Goal: Information Seeking & Learning: Learn about a topic

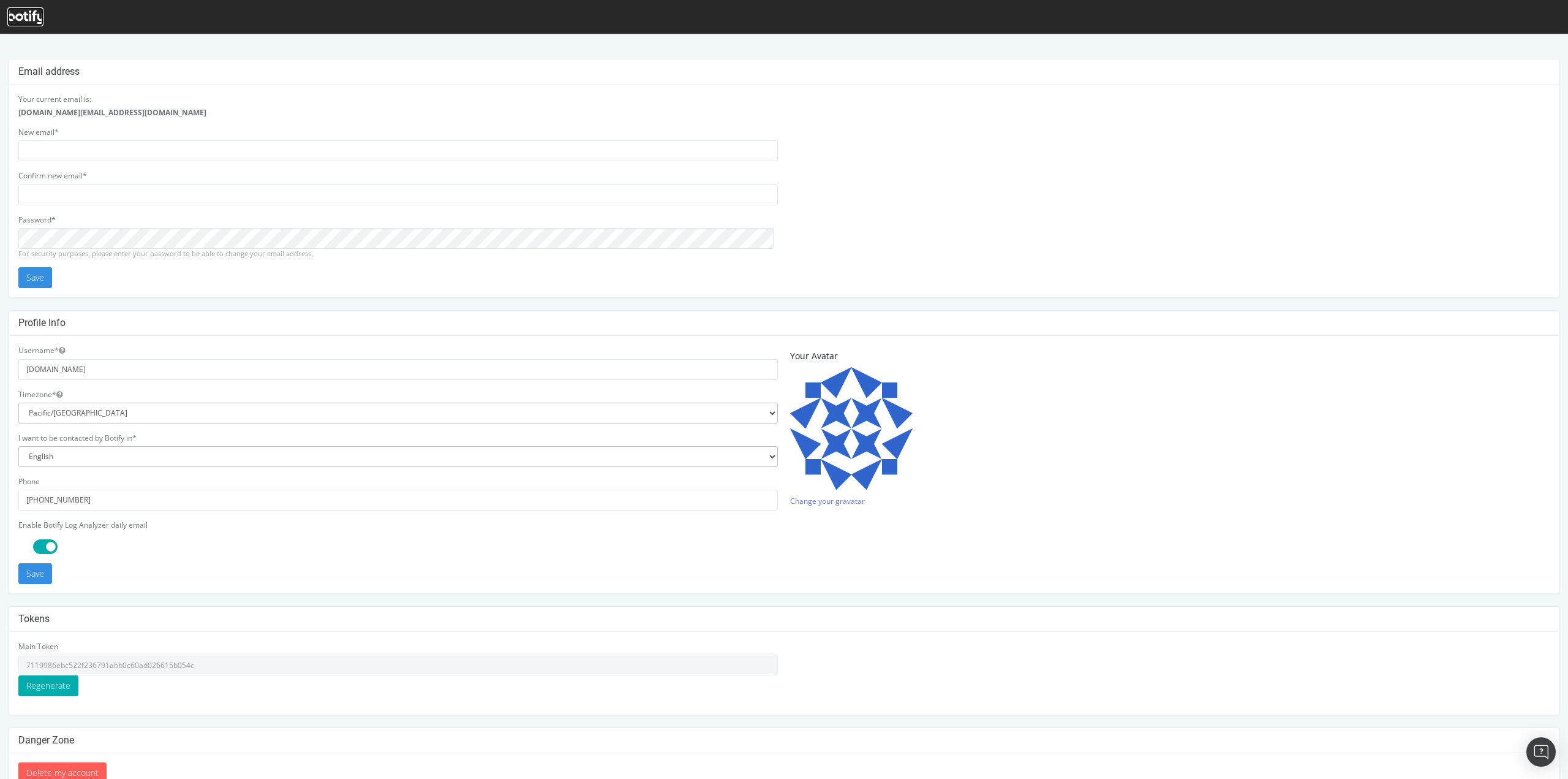
click at [30, 24] on div at bounding box center [25, 17] width 36 height 19
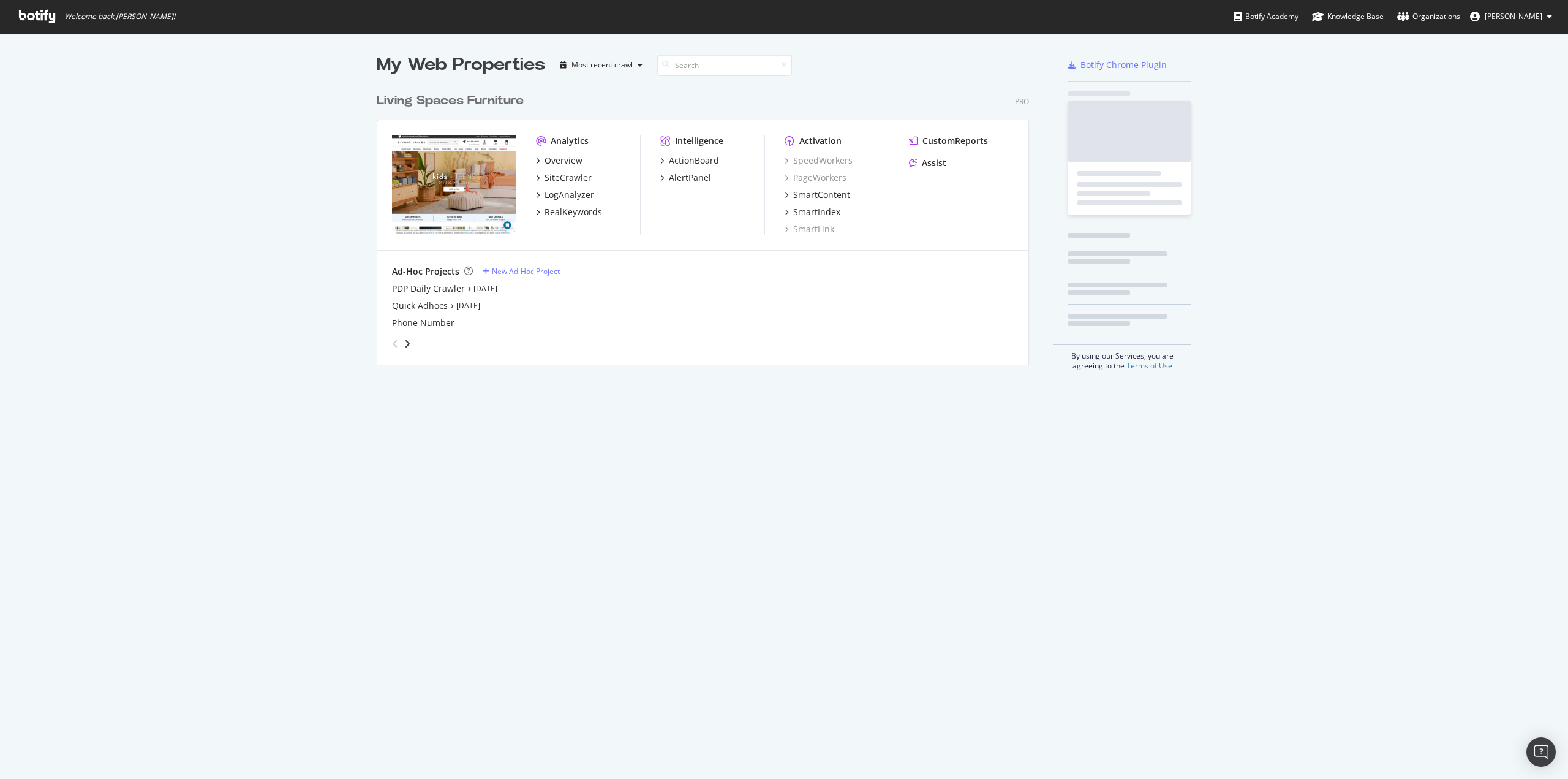
scroll to position [278, 652]
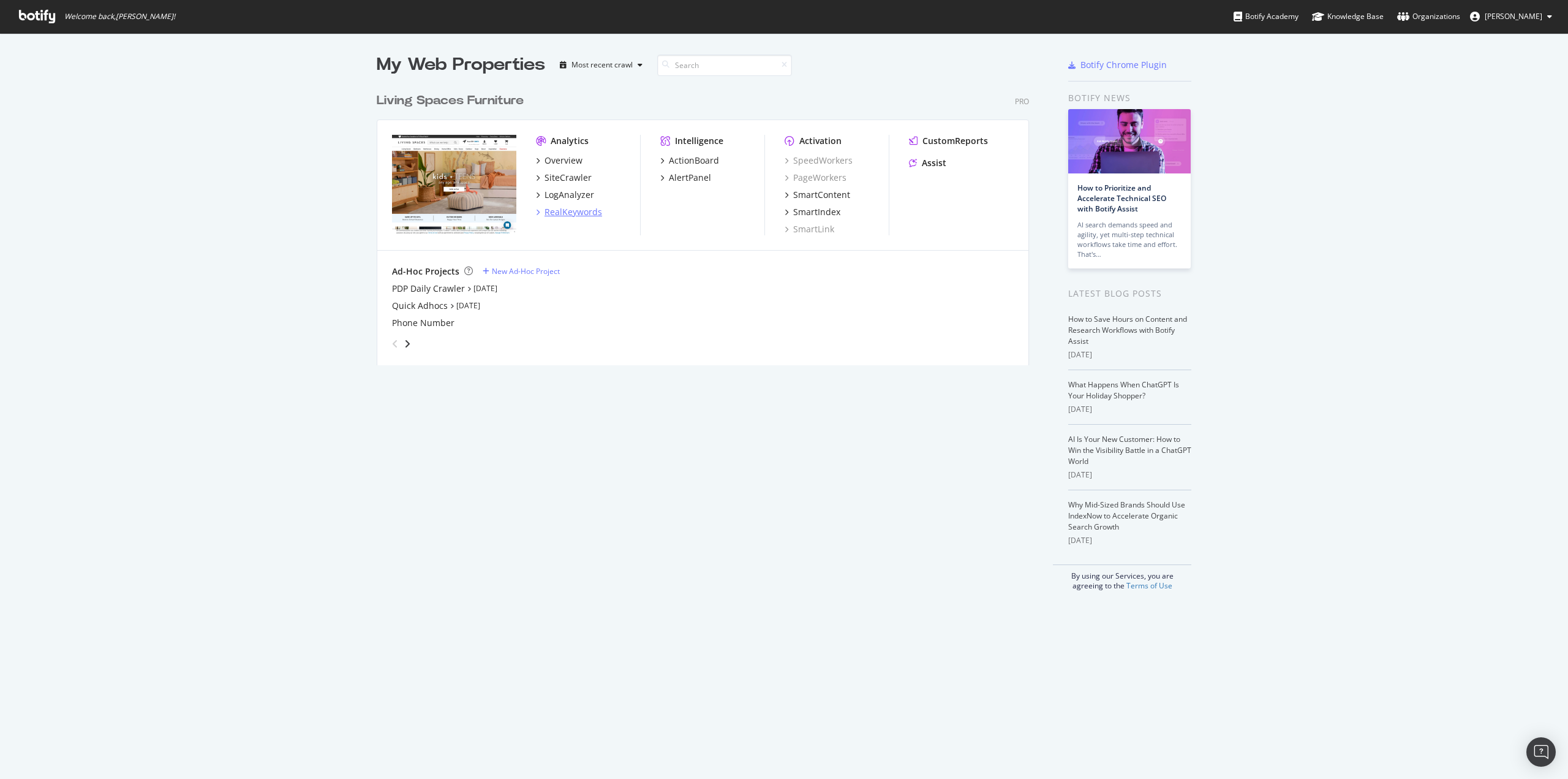
click at [560, 211] on div "RealKeywords" at bounding box center [573, 212] width 58 height 12
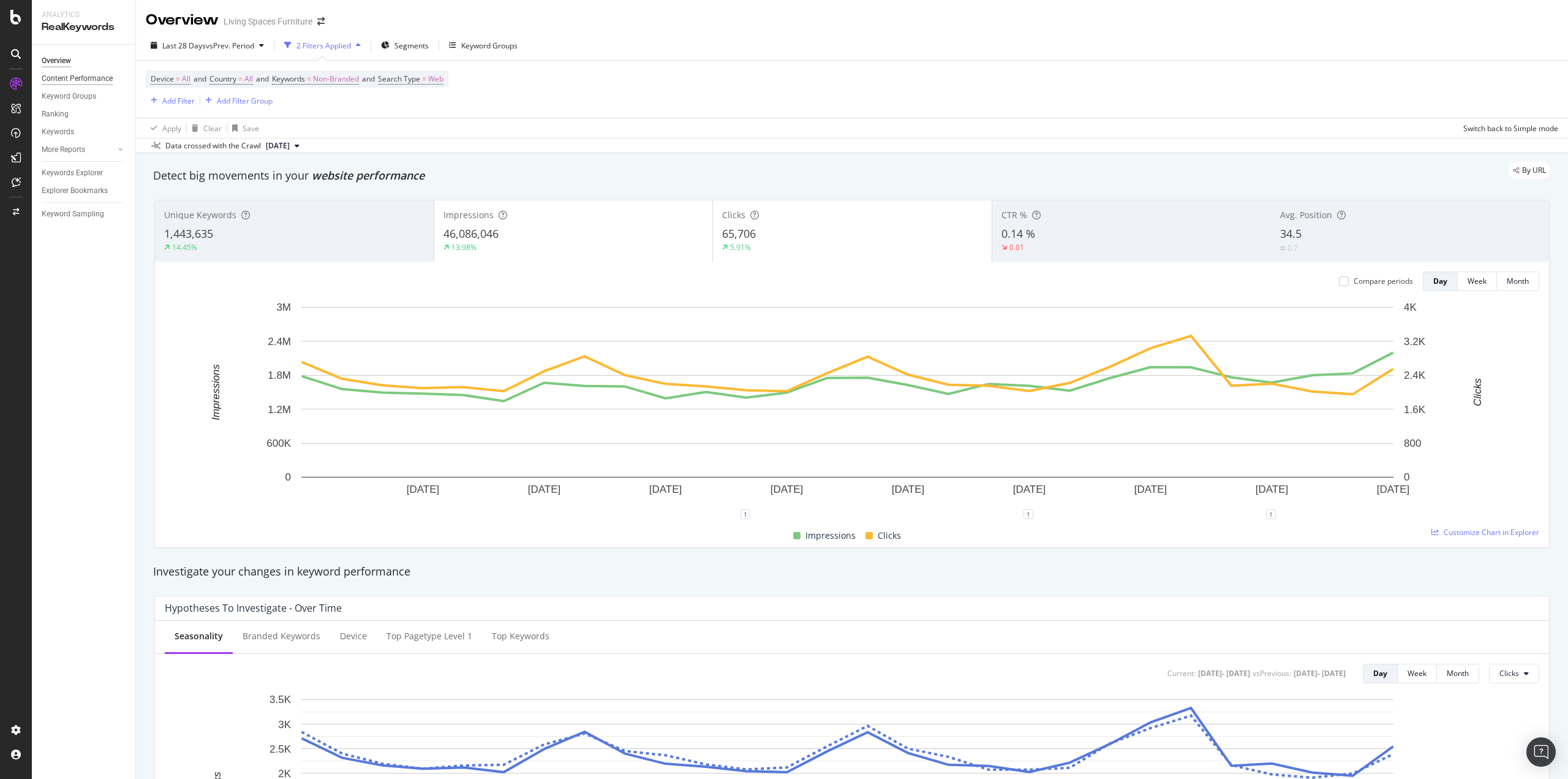
click at [65, 73] on div "Content Performance" at bounding box center [77, 78] width 71 height 13
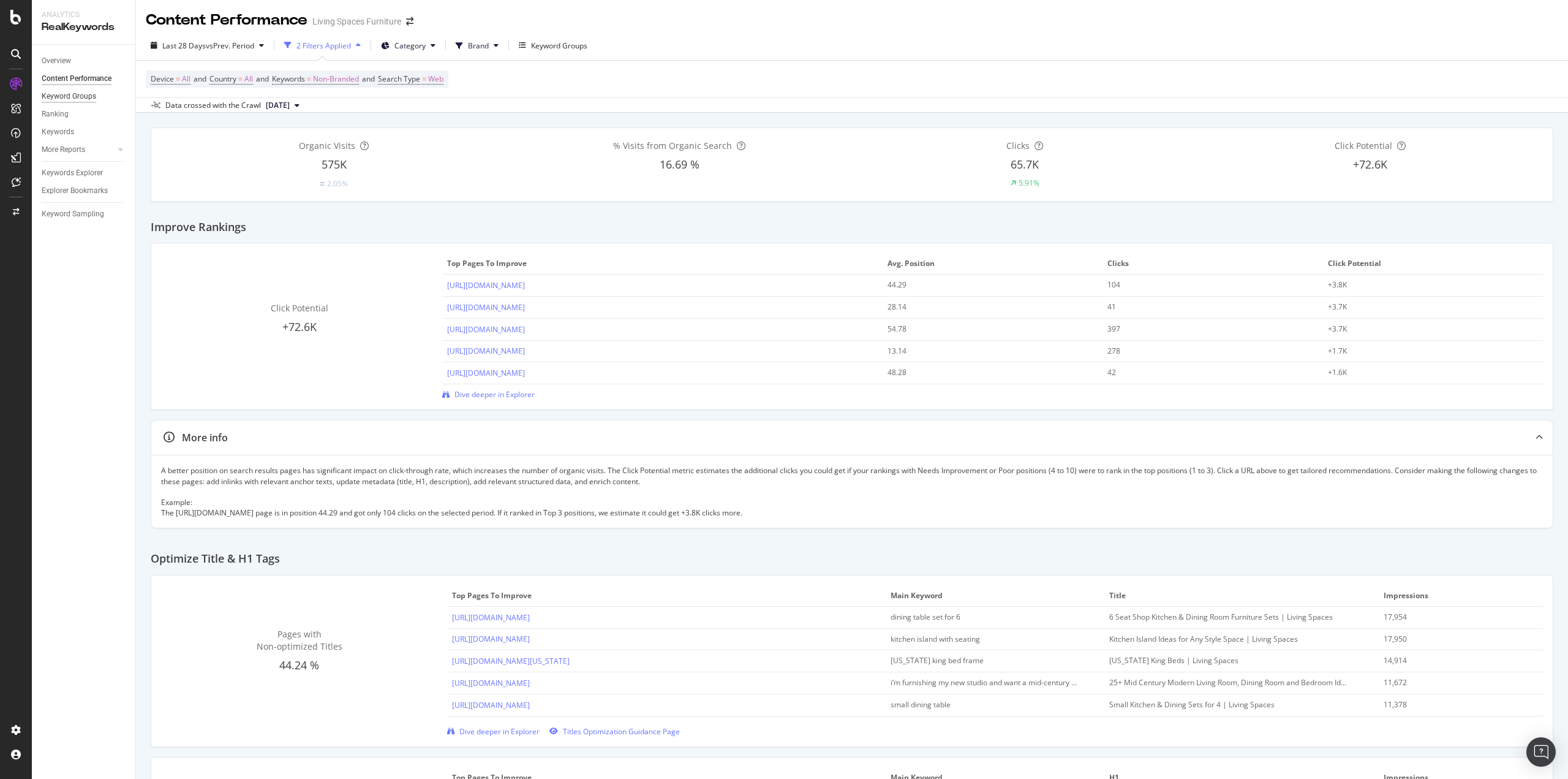
click at [80, 96] on div "Keyword Groups" at bounding box center [69, 96] width 55 height 13
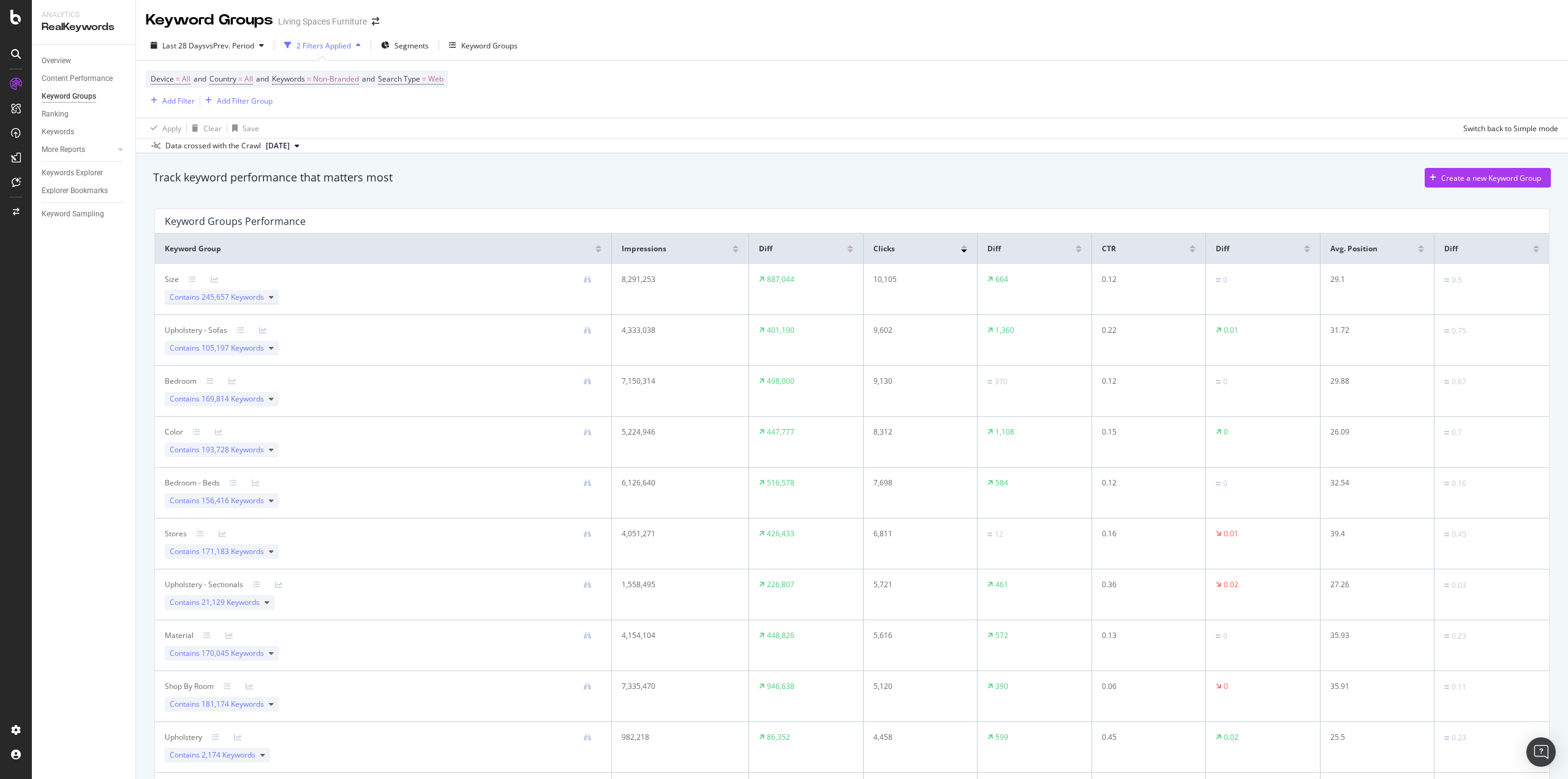
click at [256, 298] on span "245,657 Keywords" at bounding box center [233, 297] width 63 height 11
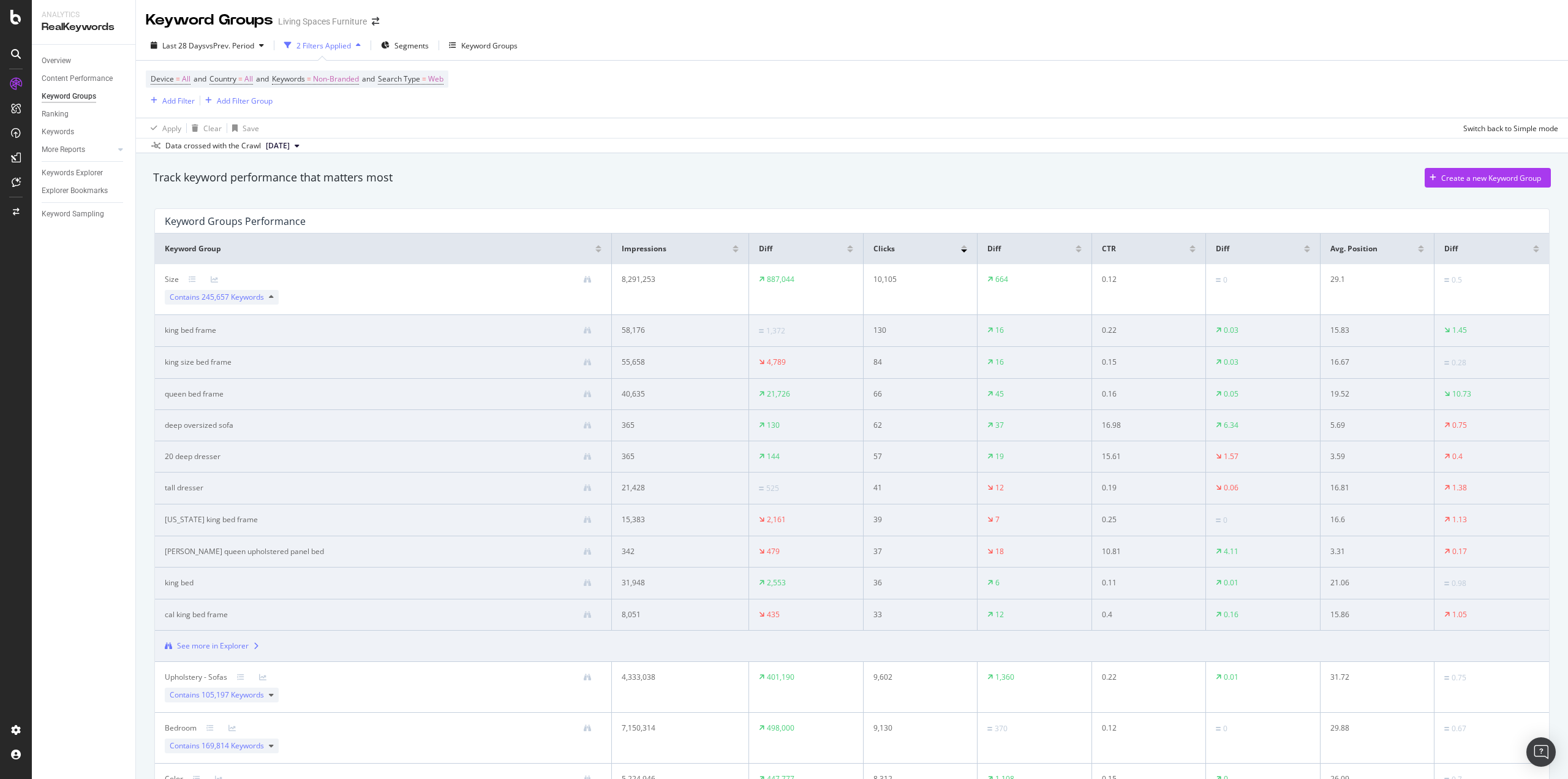
click at [787, 97] on div "Device = All and Country = All and Keywords = Non-Branded and Search Type = Web…" at bounding box center [852, 89] width 1413 height 57
click at [81, 140] on div "SiteCrawler" at bounding box center [67, 138] width 43 height 12
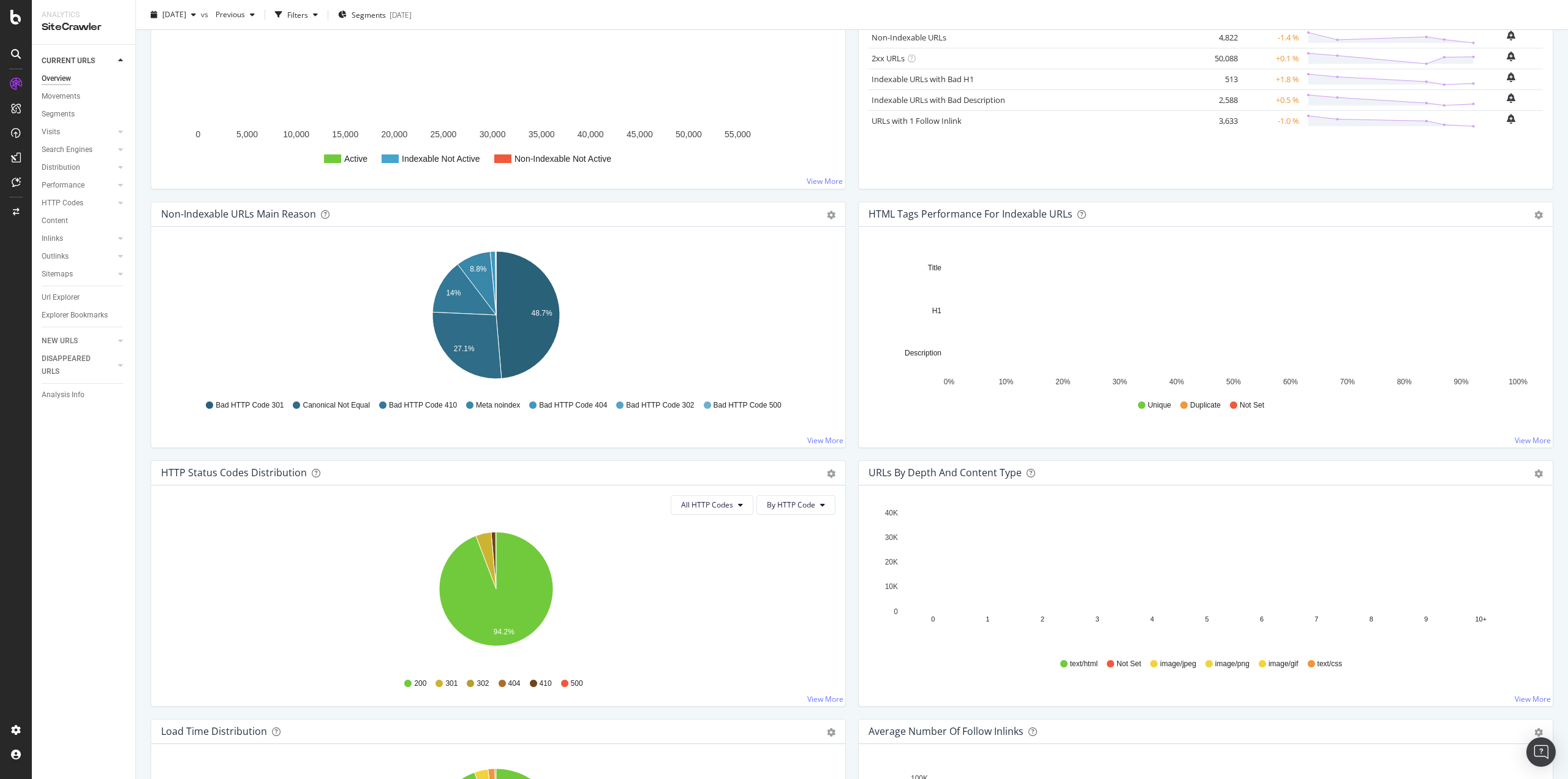
scroll to position [15, 0]
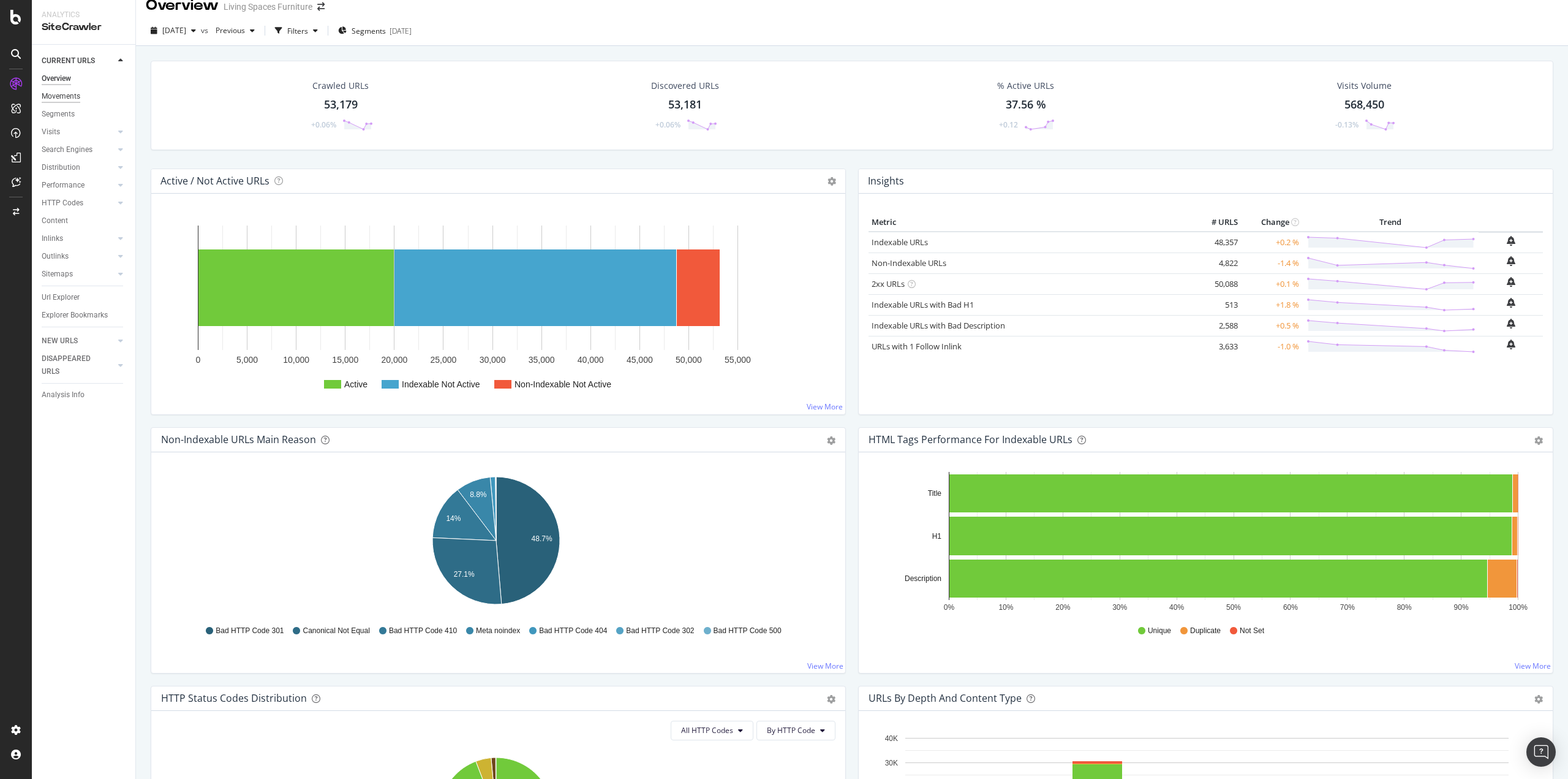
click at [68, 97] on div "Movements" at bounding box center [61, 96] width 39 height 13
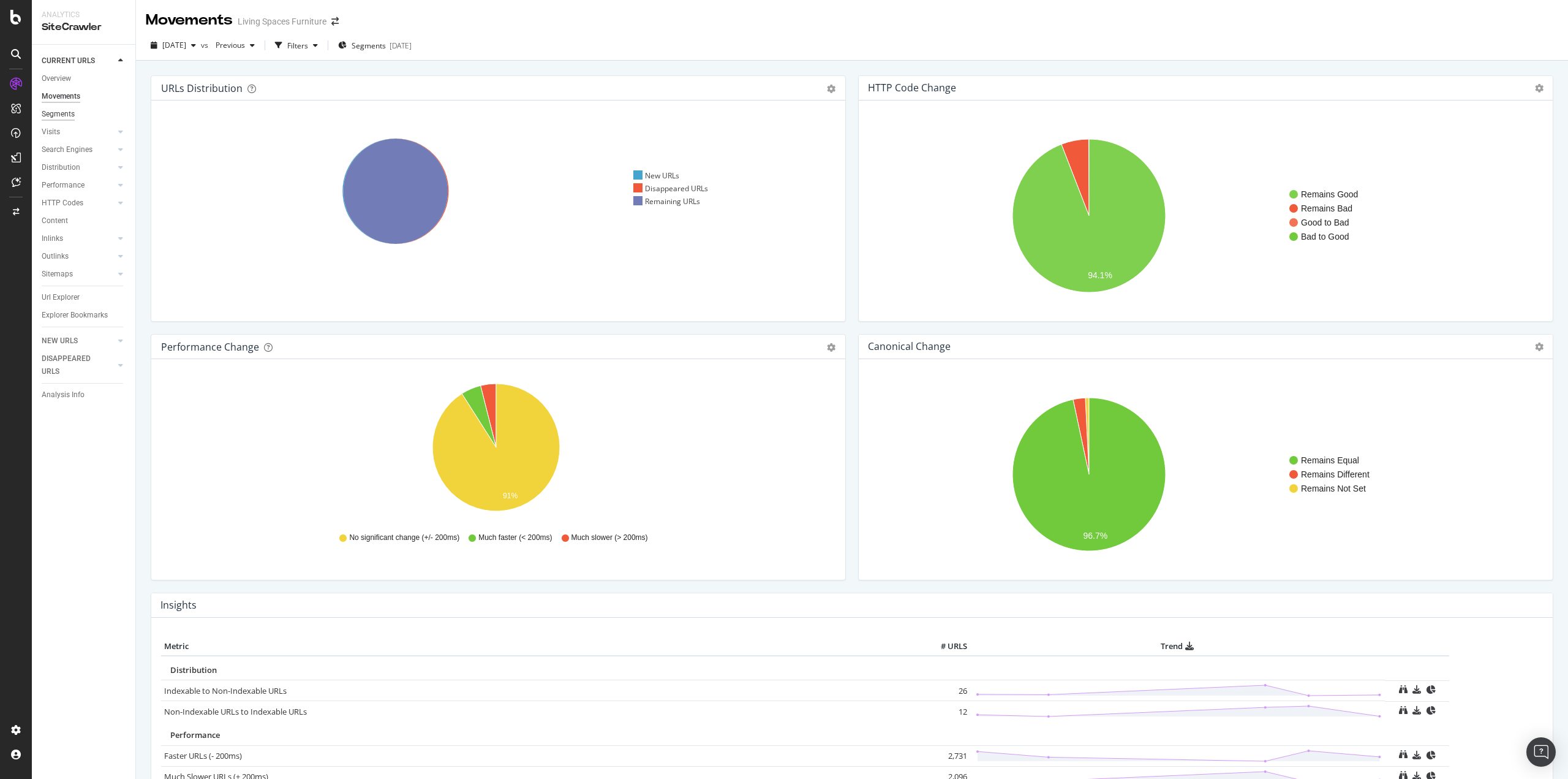
click at [67, 116] on div "Segments" at bounding box center [58, 114] width 33 height 13
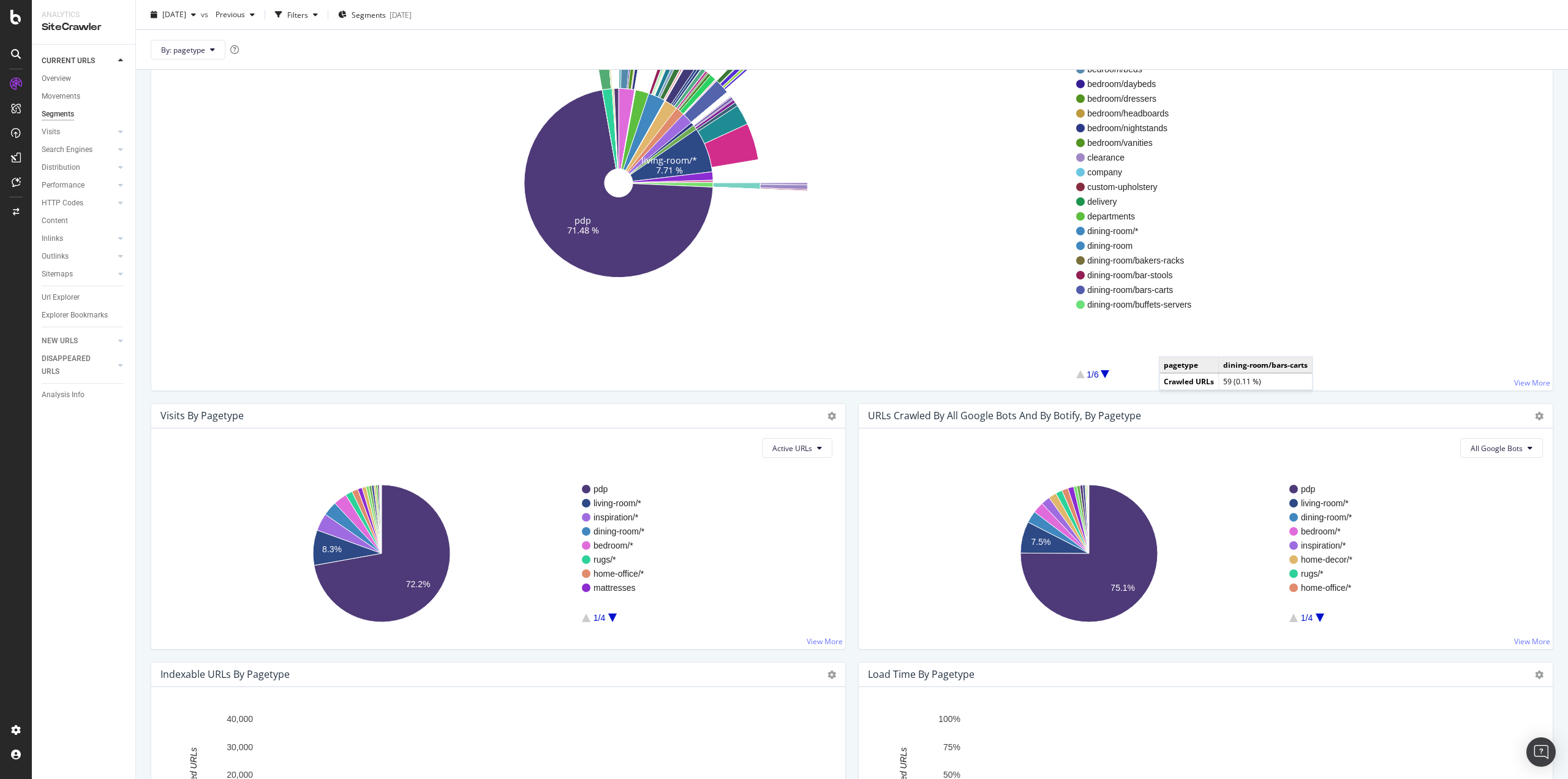
scroll to position [27, 0]
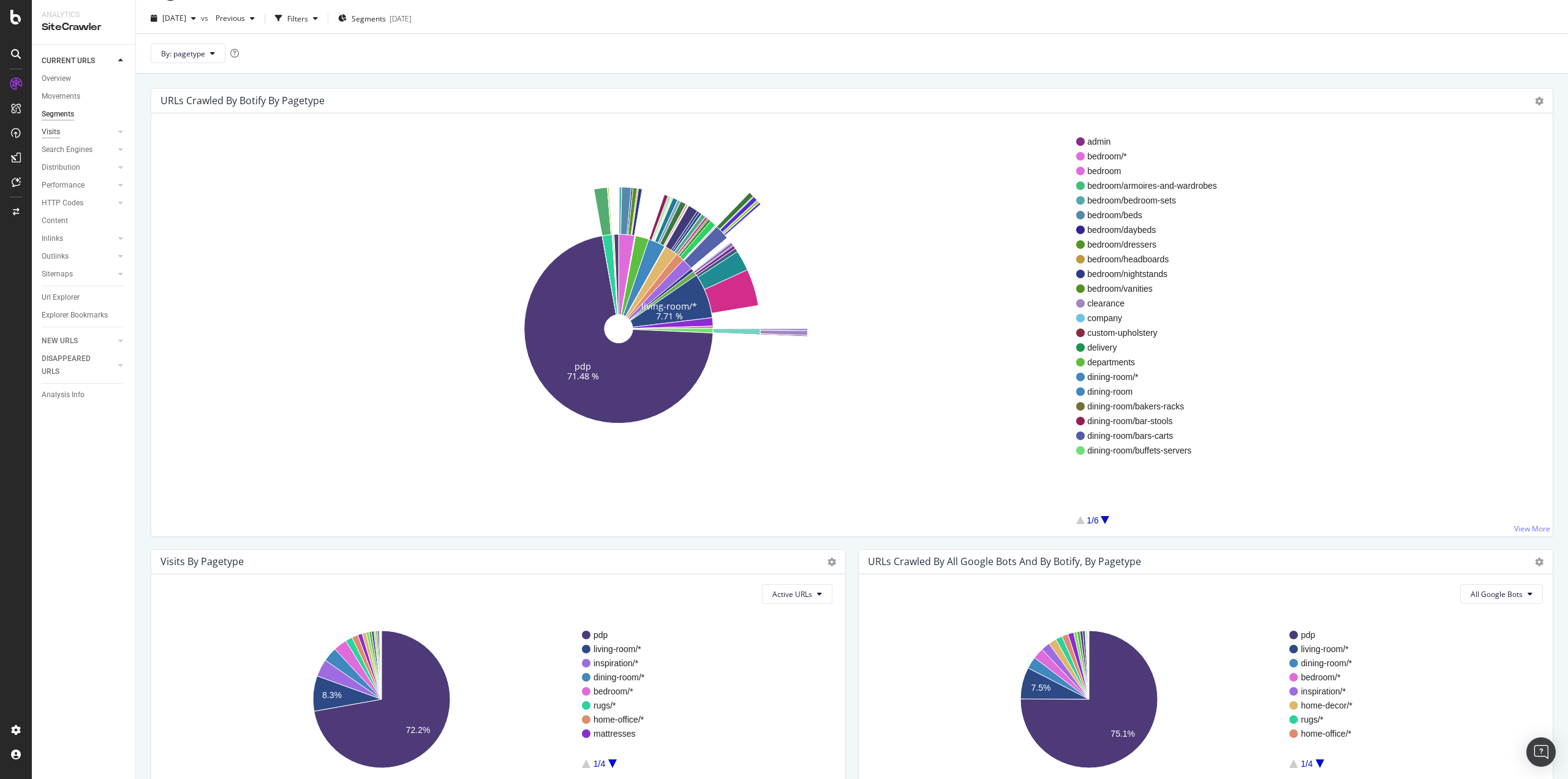
click at [55, 130] on div "Visits" at bounding box center [51, 132] width 19 height 13
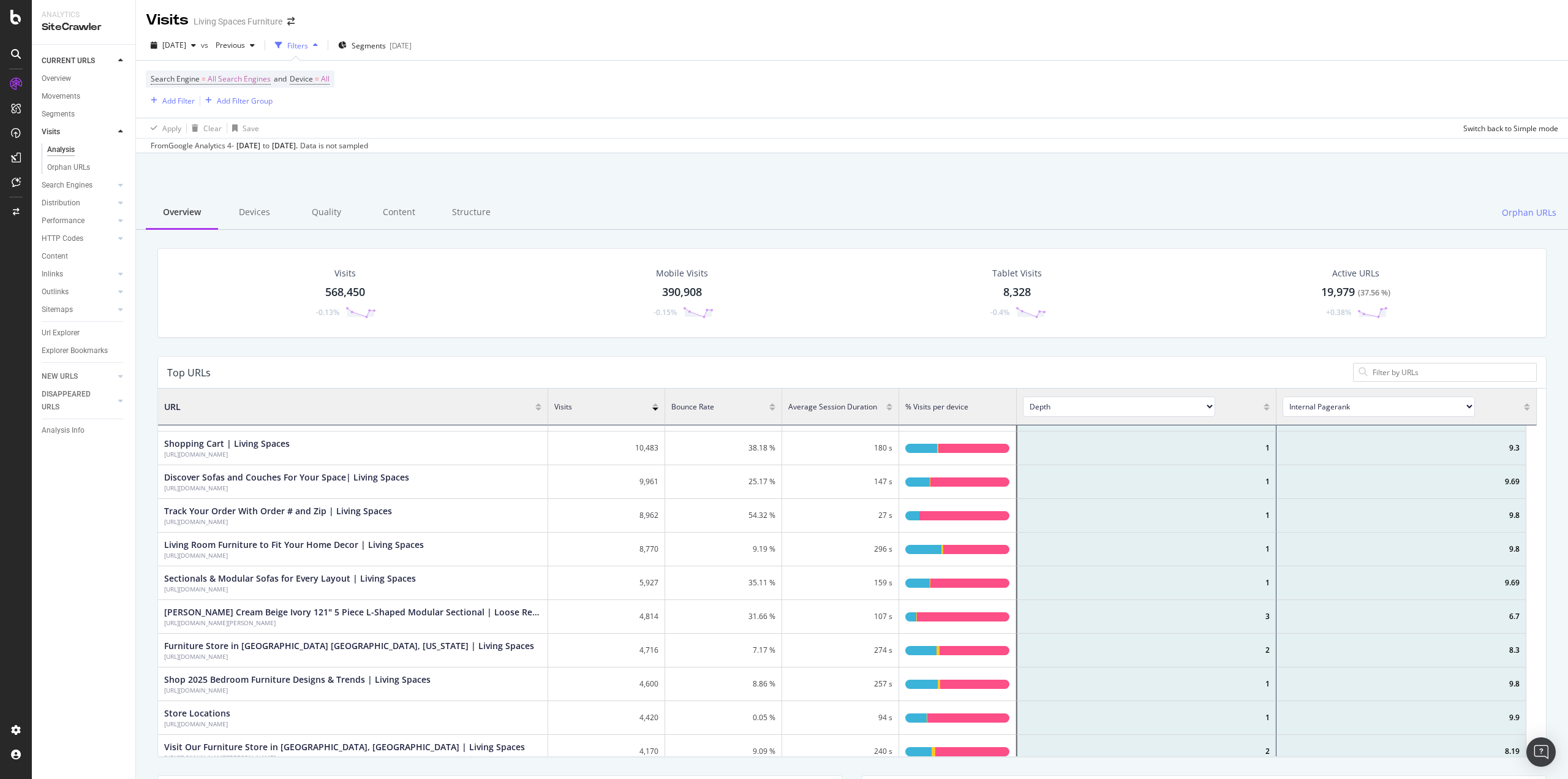
scroll to position [1, 0]
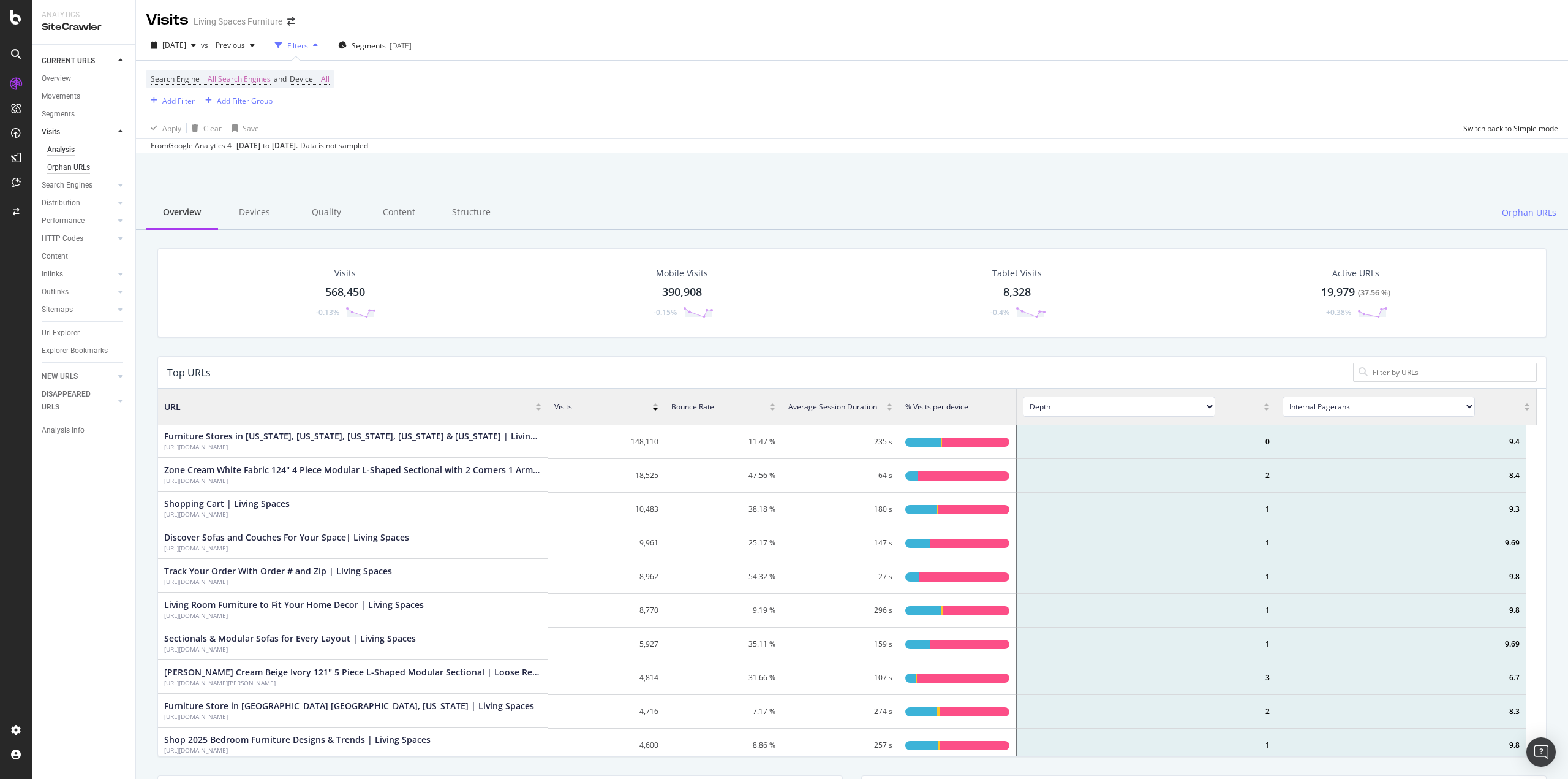
click at [70, 165] on div "Orphan URLs" at bounding box center [68, 167] width 43 height 13
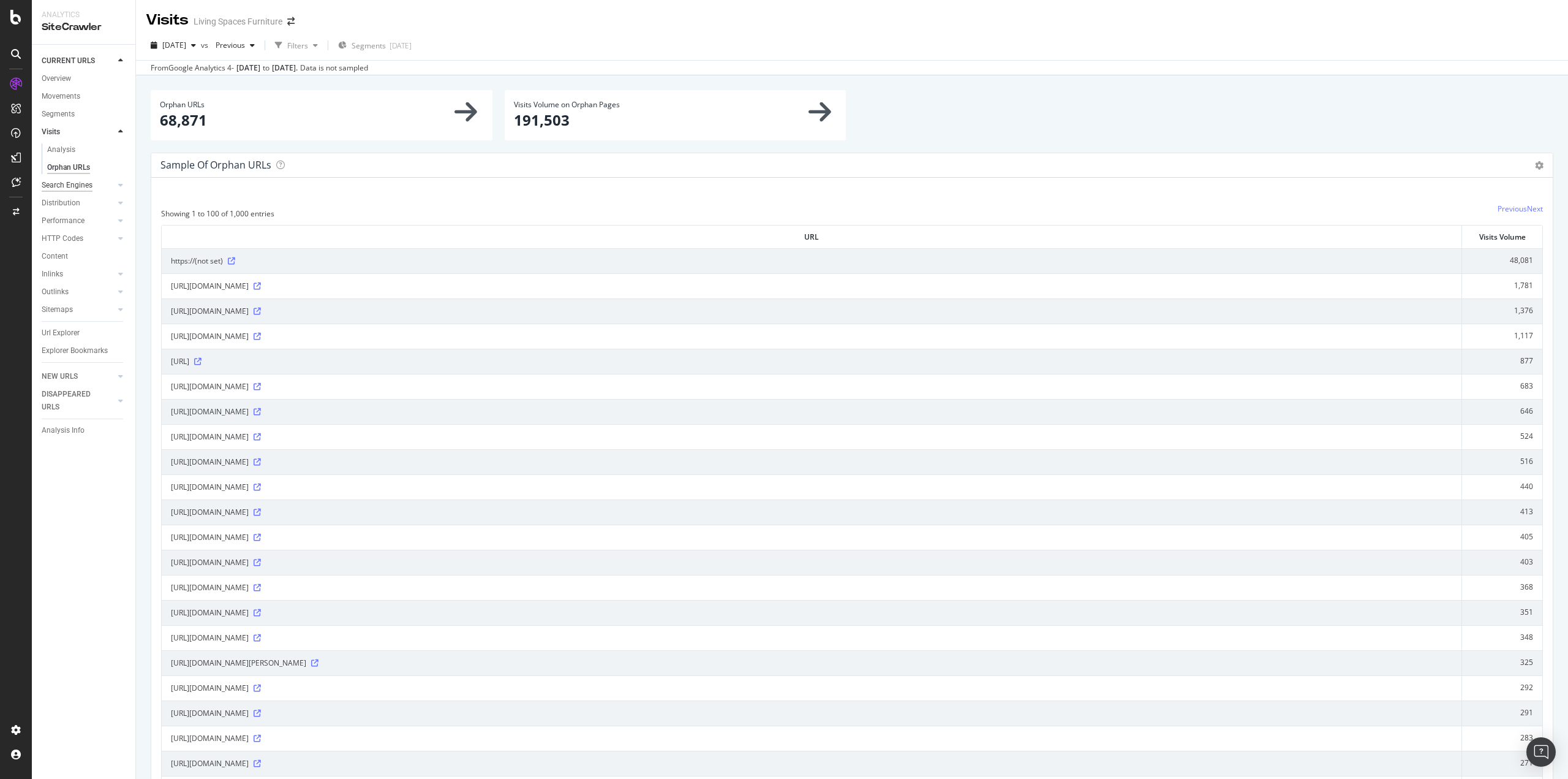
click at [70, 187] on div "Search Engines" at bounding box center [67, 185] width 51 height 13
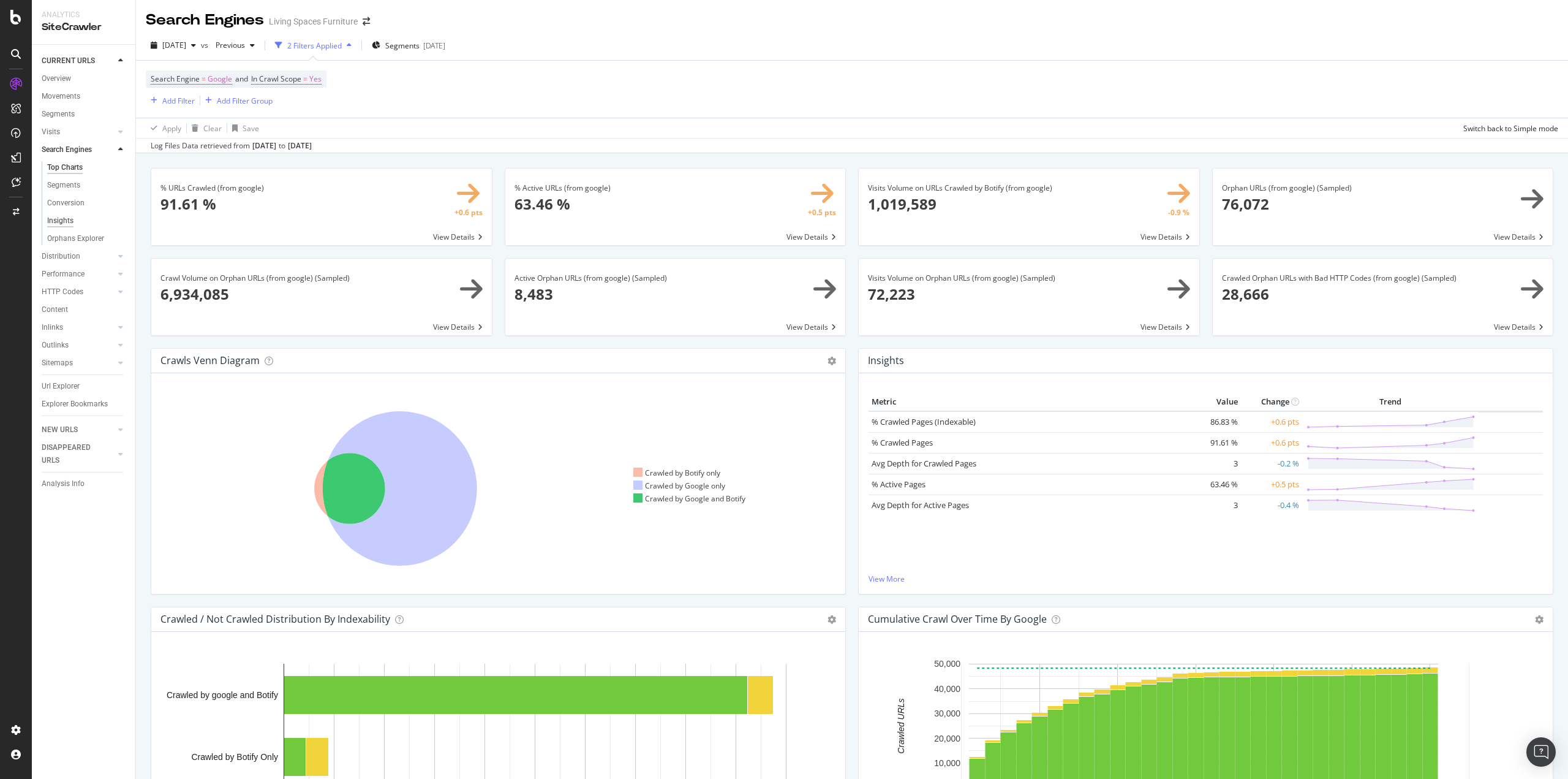
click at [66, 219] on div "Insights" at bounding box center [60, 221] width 26 height 13
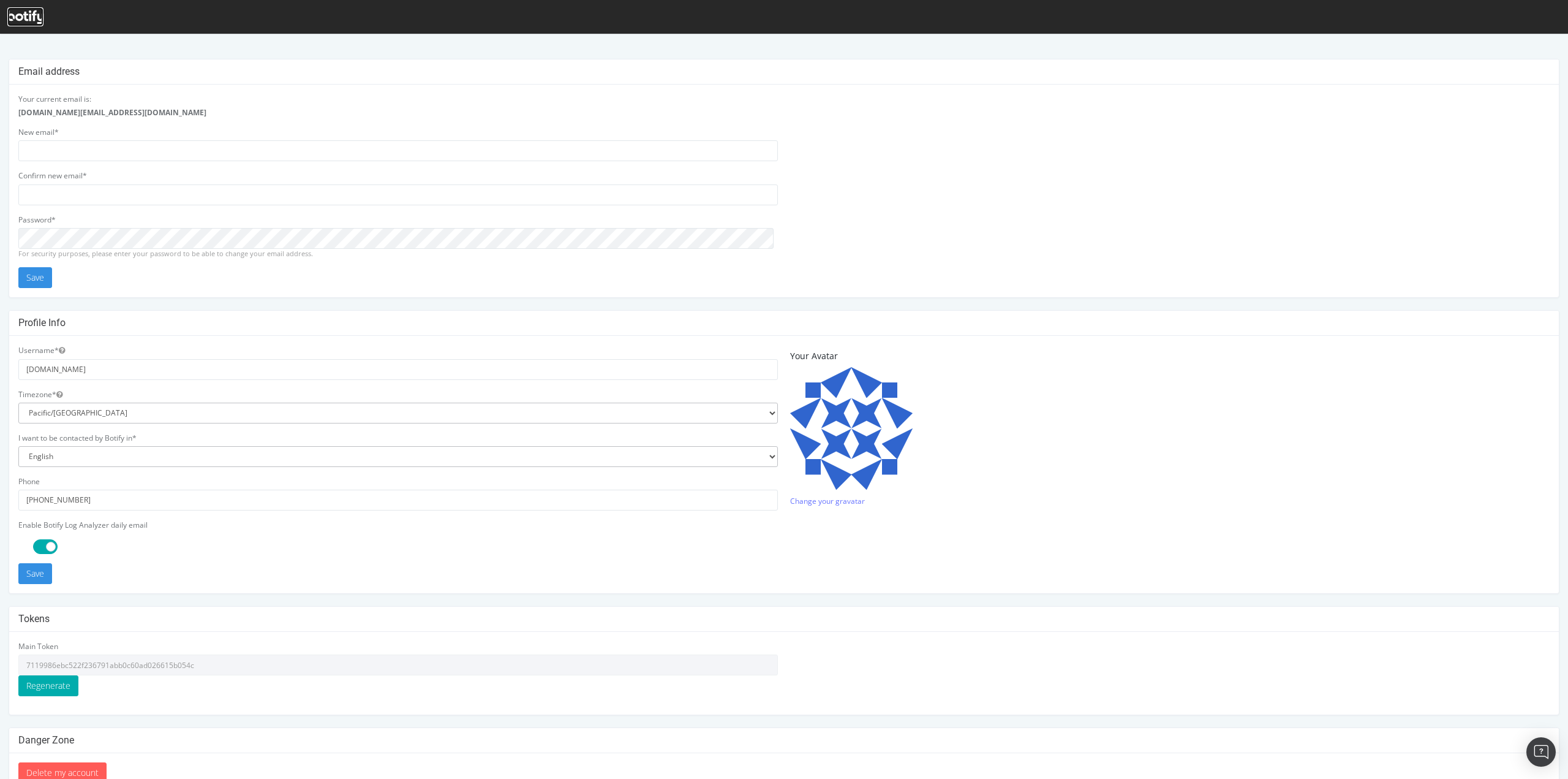
click at [29, 12] on icon at bounding box center [25, 17] width 36 height 14
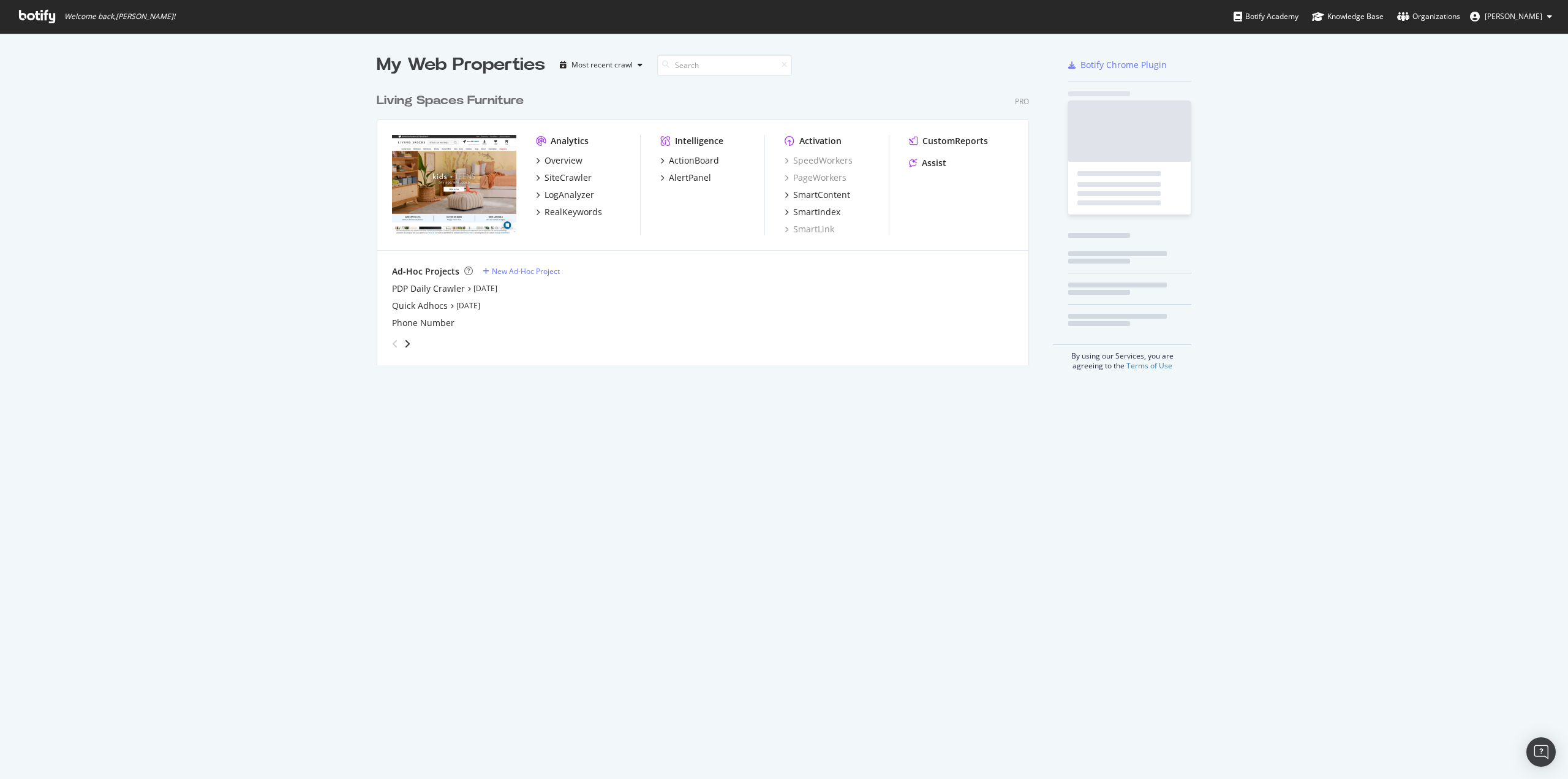
scroll to position [278, 652]
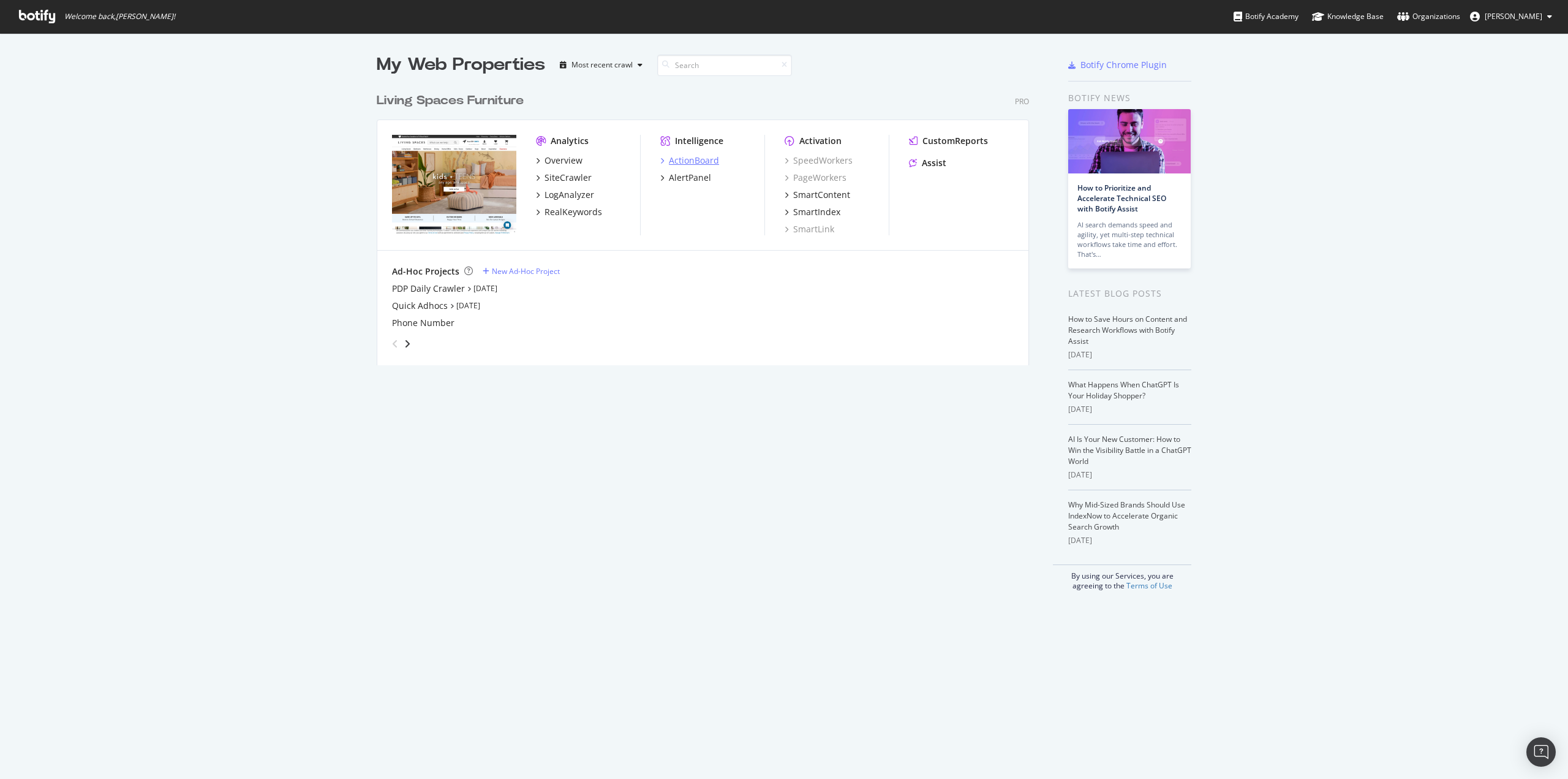
click at [682, 160] on div "ActionBoard" at bounding box center [694, 161] width 50 height 12
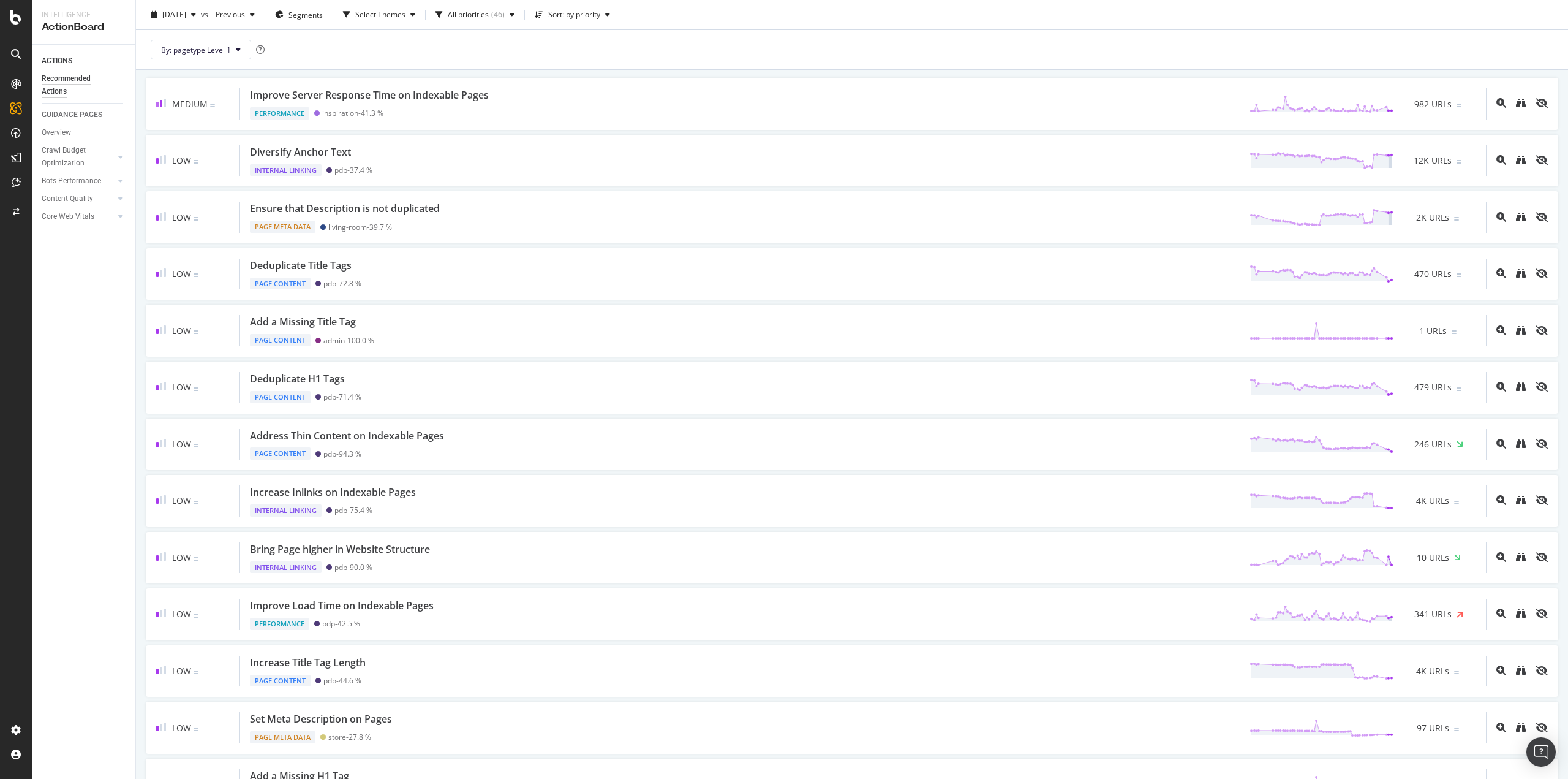
scroll to position [122, 0]
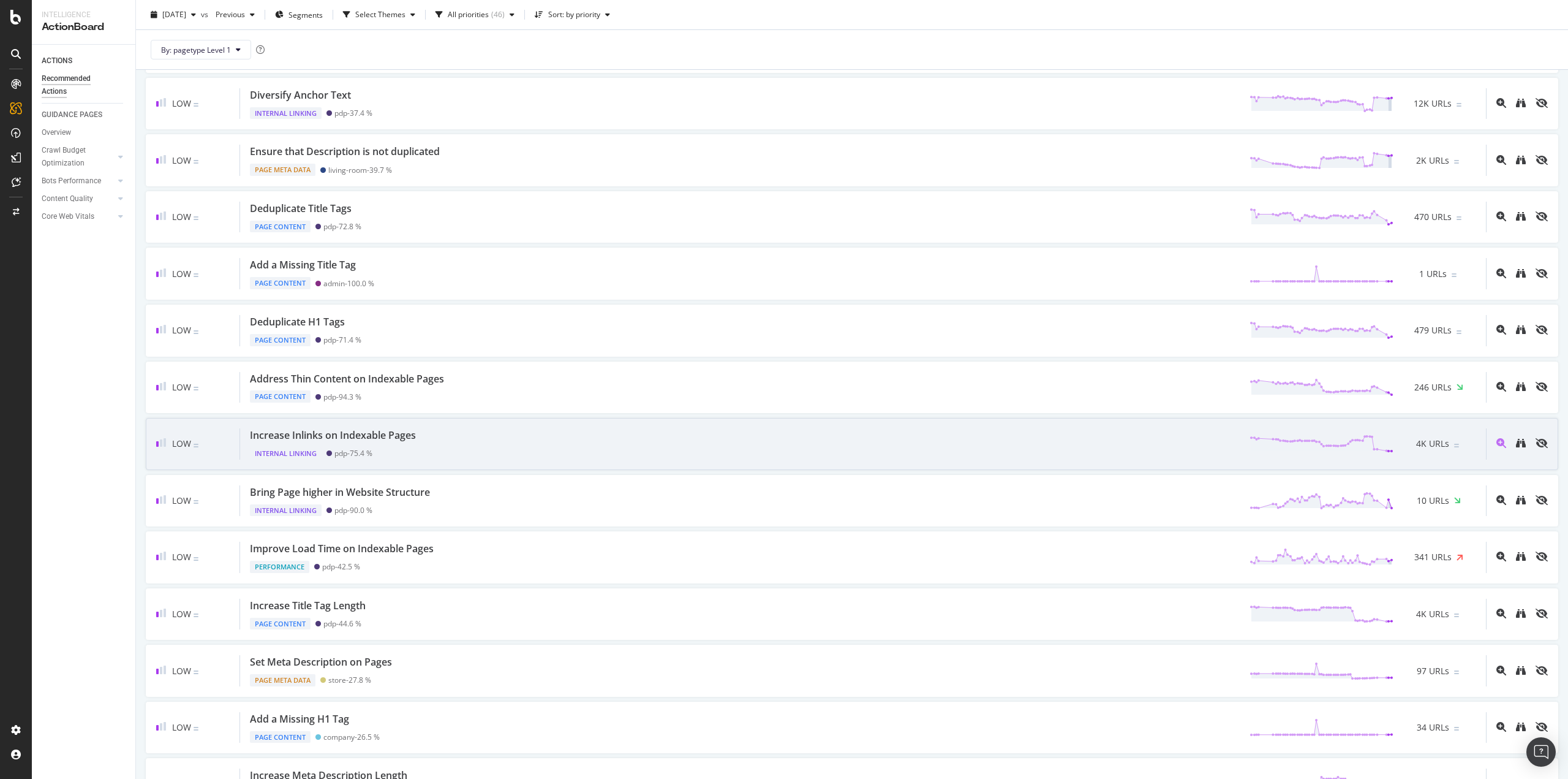
click at [408, 435] on div "Increase Inlinks on Indexable Pages" at bounding box center [332, 435] width 166 height 14
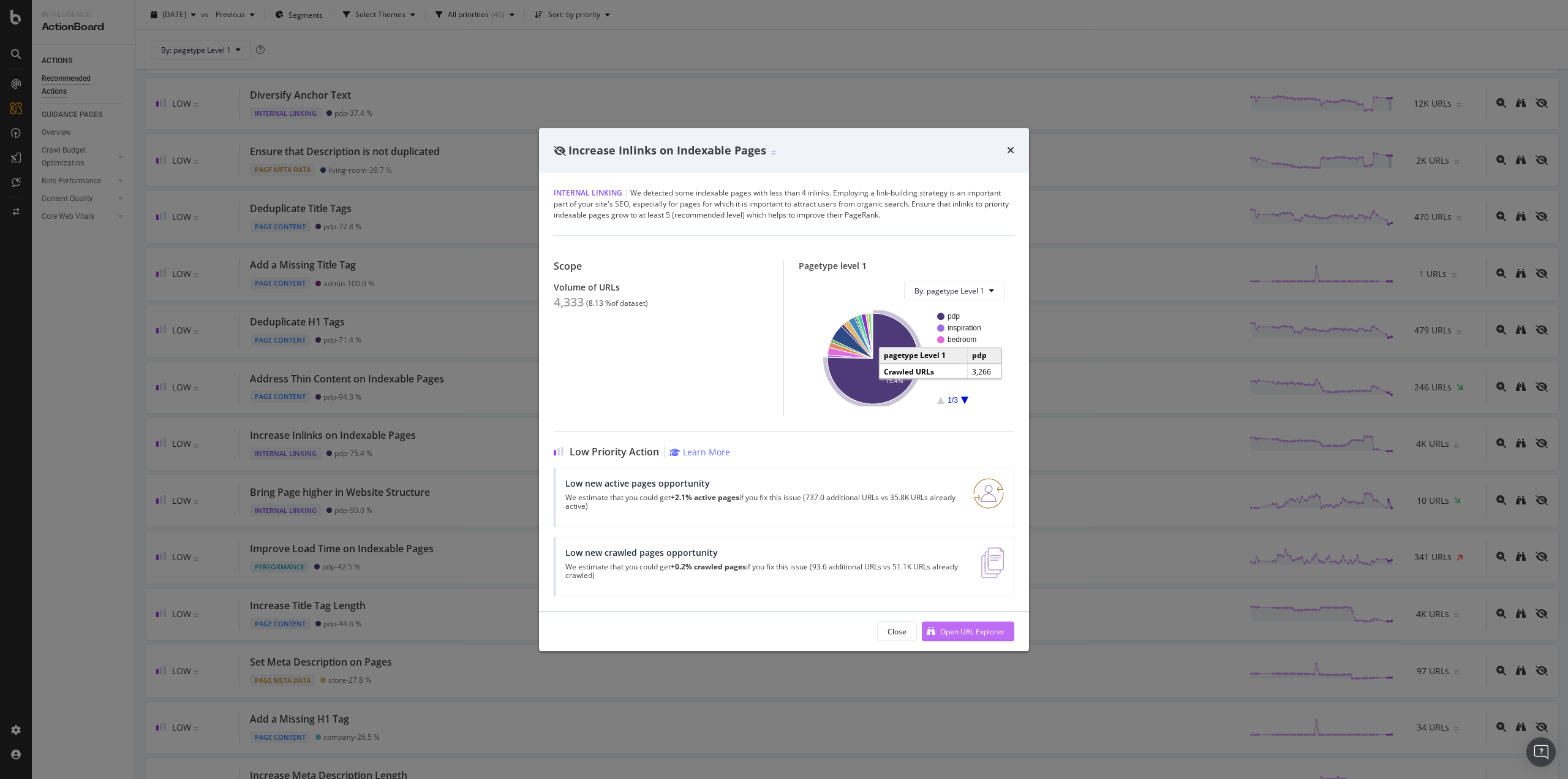
click at [976, 628] on div "Open URL Explorer" at bounding box center [972, 631] width 65 height 11
click at [1011, 154] on icon "times" at bounding box center [1011, 150] width 7 height 10
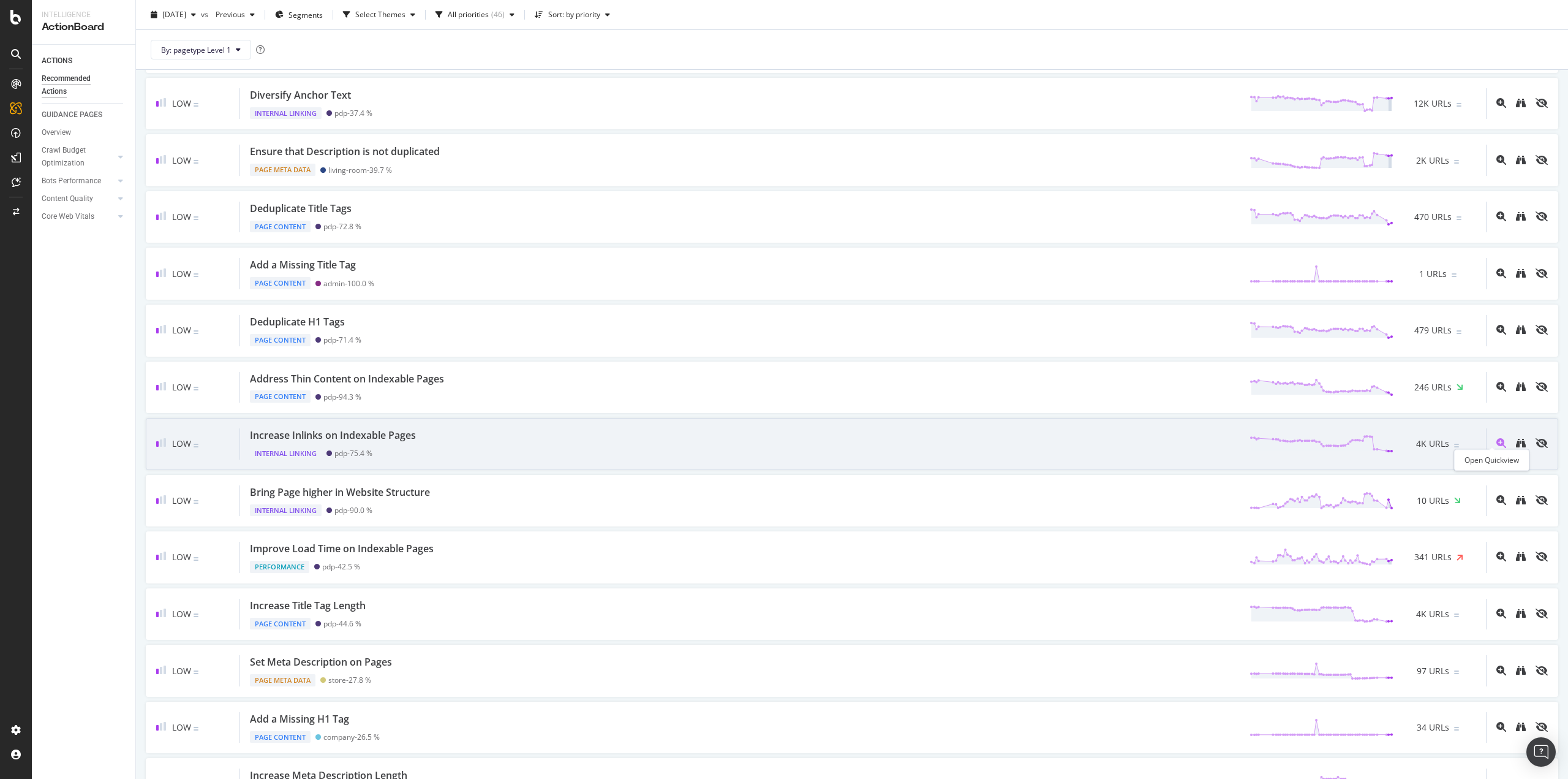
click at [1497, 439] on icon "magnifying-glass-plus" at bounding box center [1502, 443] width 10 height 10
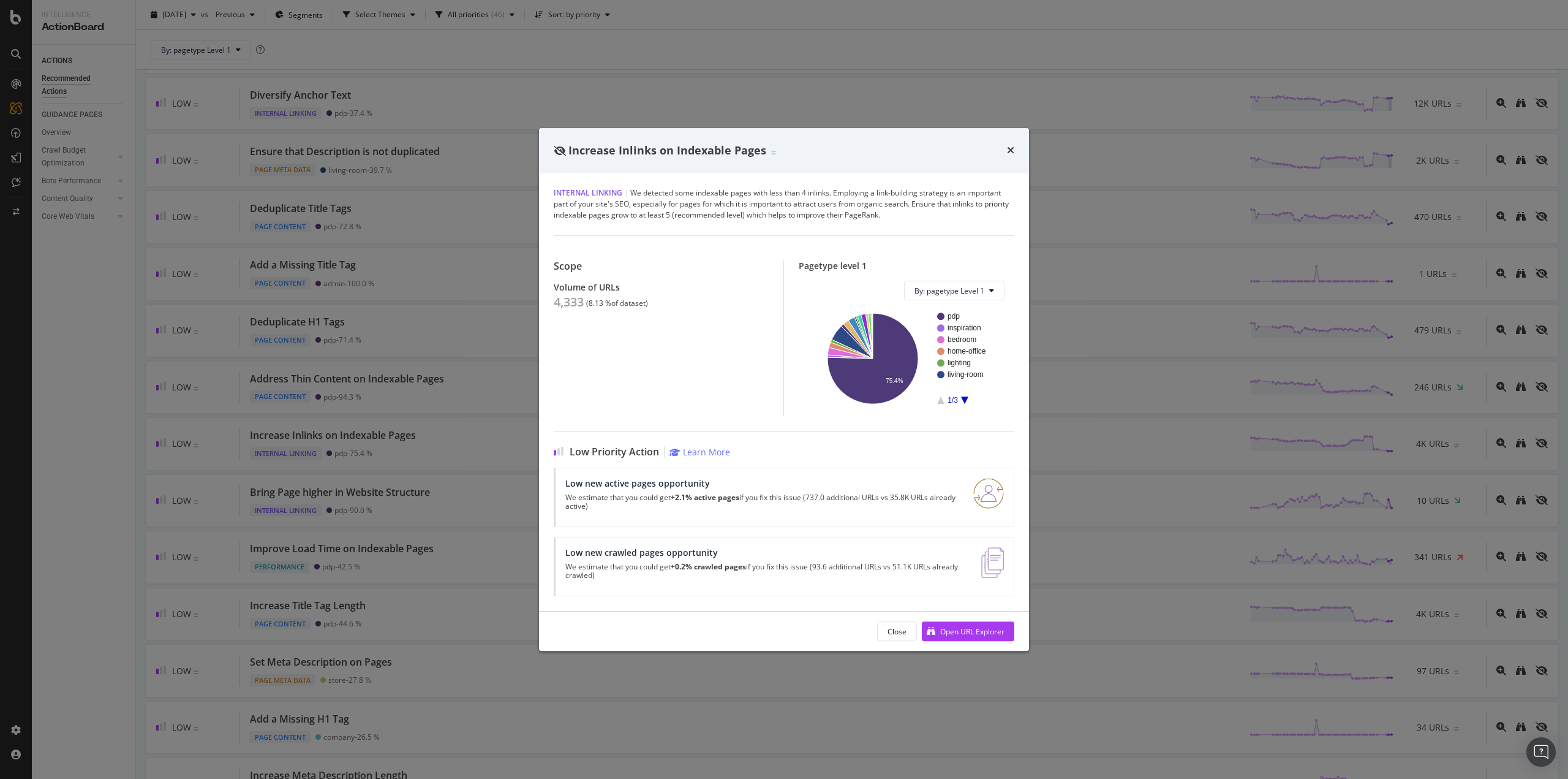
click at [1002, 153] on div "Increase Inlinks on Indexable Pages" at bounding box center [784, 151] width 461 height 16
click at [1010, 149] on icon "times" at bounding box center [1011, 150] width 7 height 10
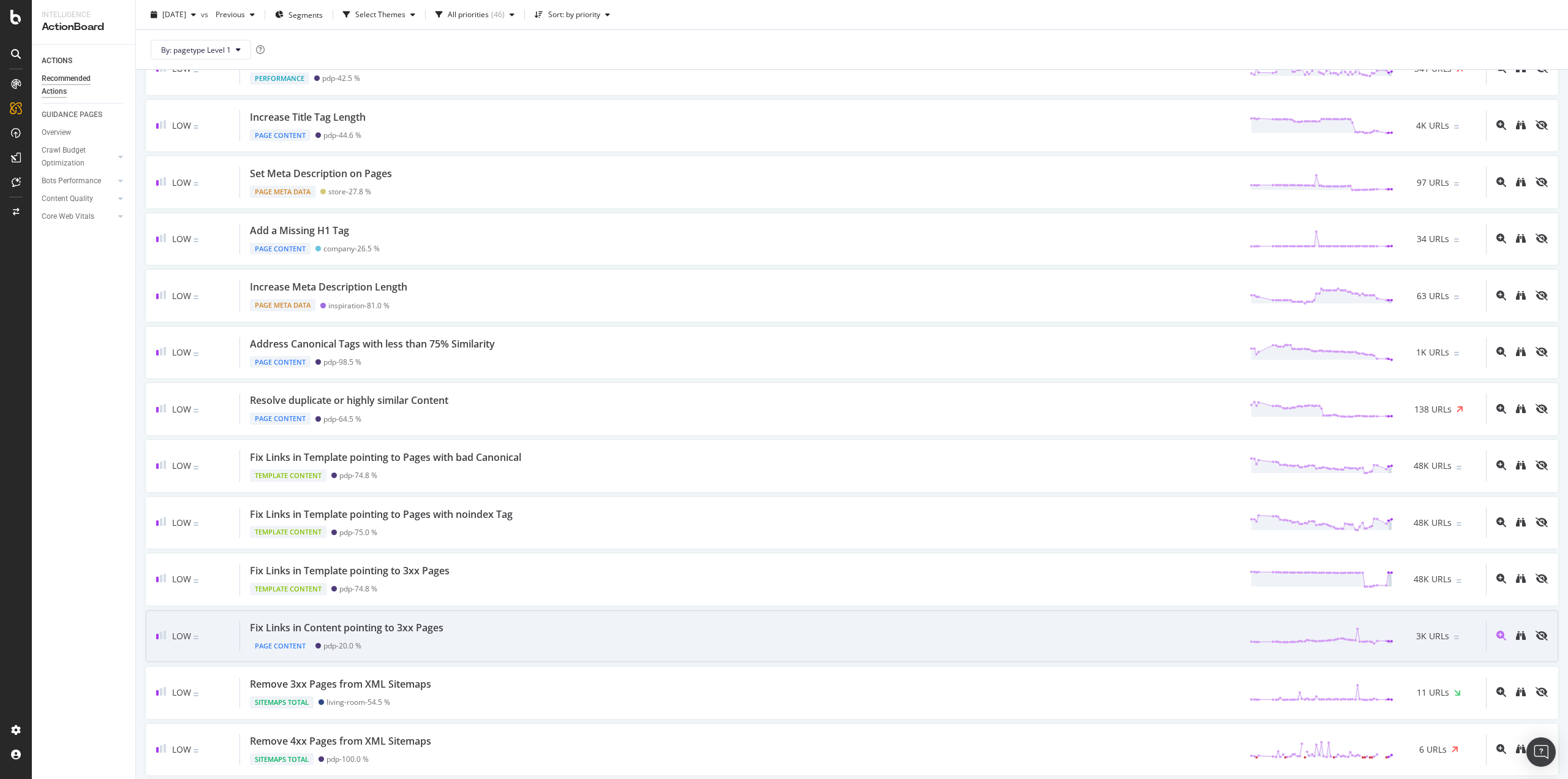
scroll to position [613, 0]
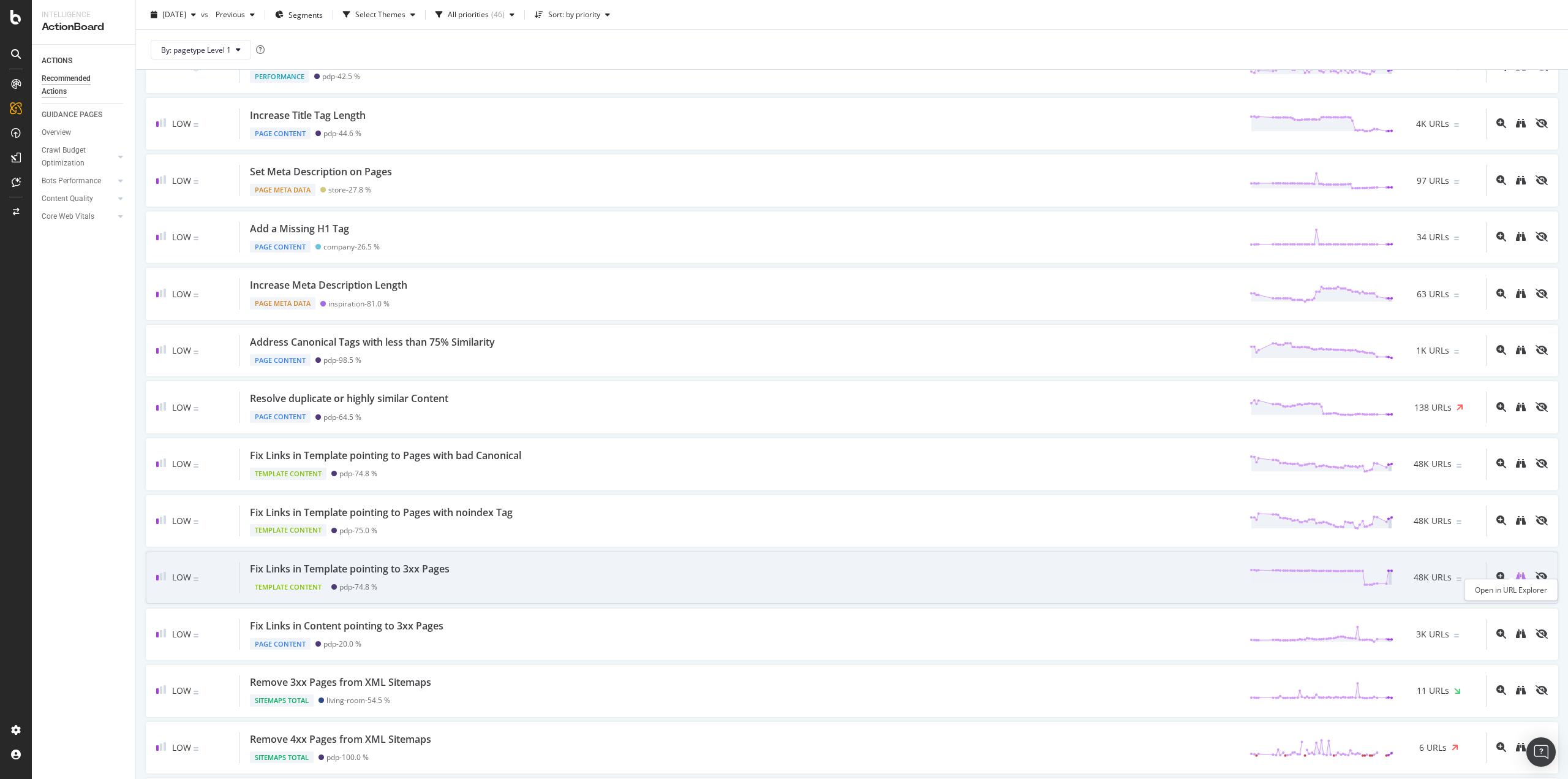
click at [1516, 572] on icon "binoculars" at bounding box center [1521, 576] width 10 height 10
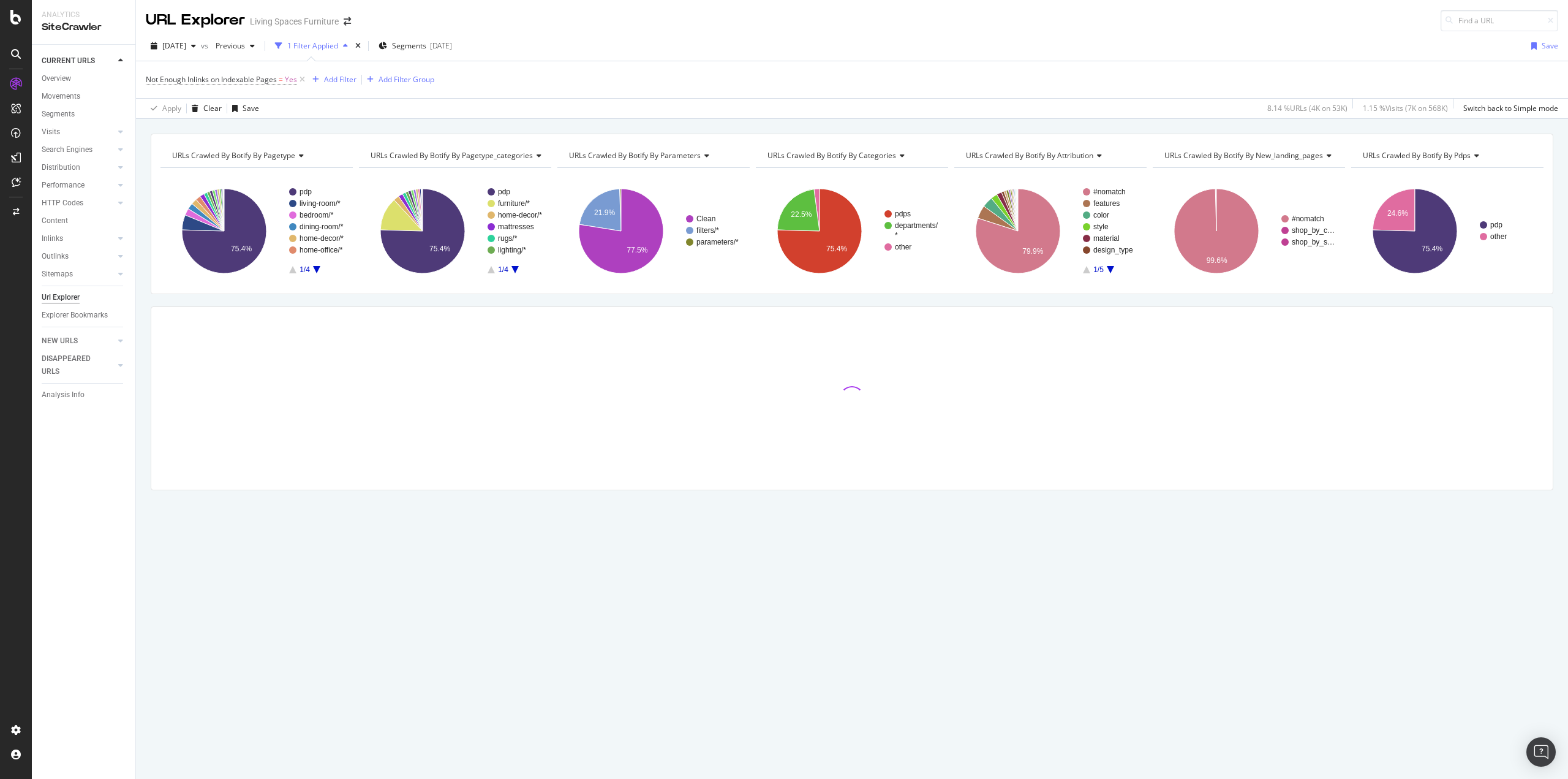
drag, startPoint x: 981, startPoint y: 624, endPoint x: 1528, endPoint y: 643, distance: 547.3
click at [1528, 643] on div "URLs Crawled By Botify By pagetype Chart (by Value) Table Expand Export as CSV …" at bounding box center [852, 449] width 1432 height 660
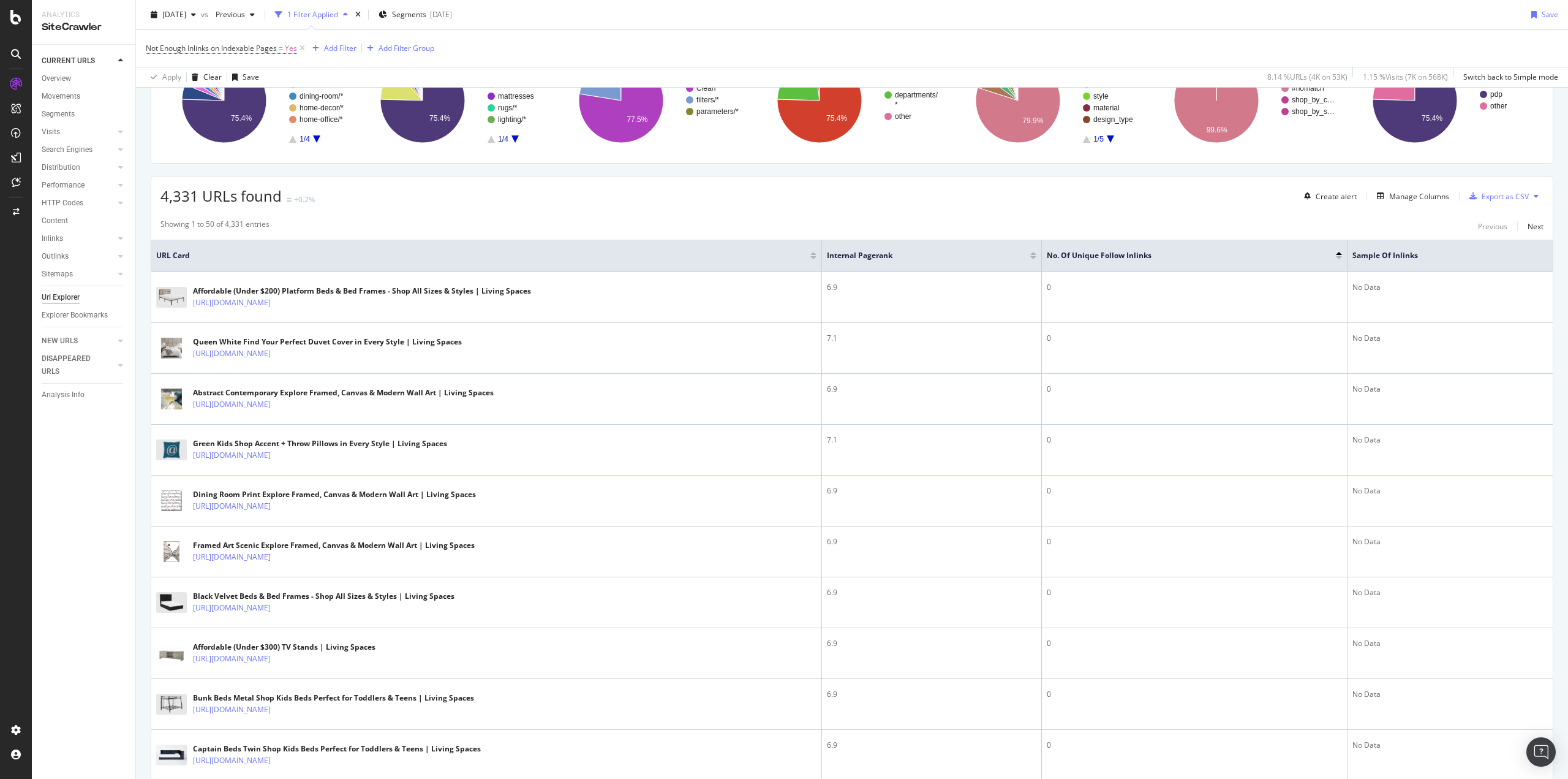
scroll to position [122, 0]
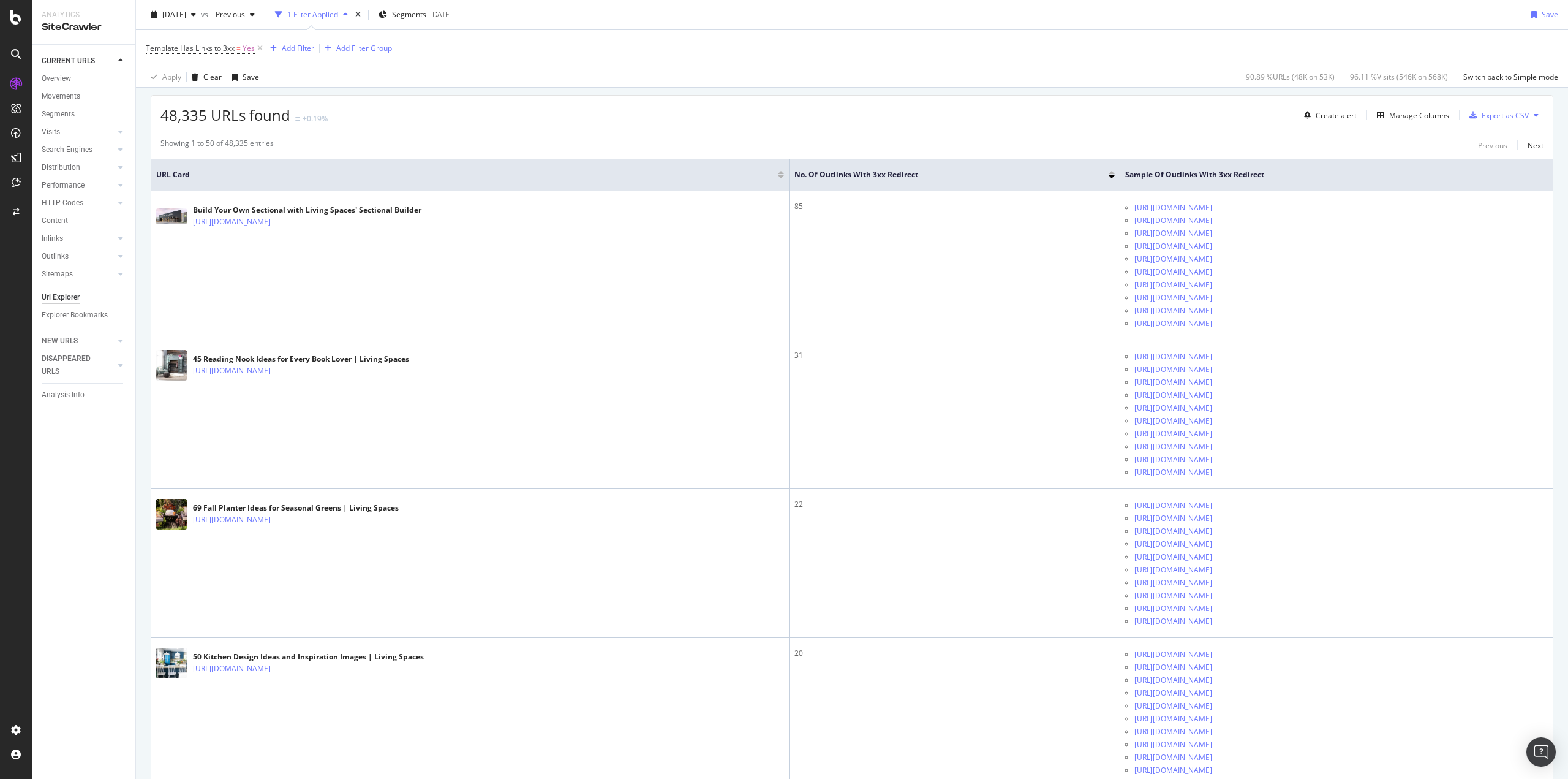
scroll to position [216, 0]
